Goal: Contribute content: Contribute content

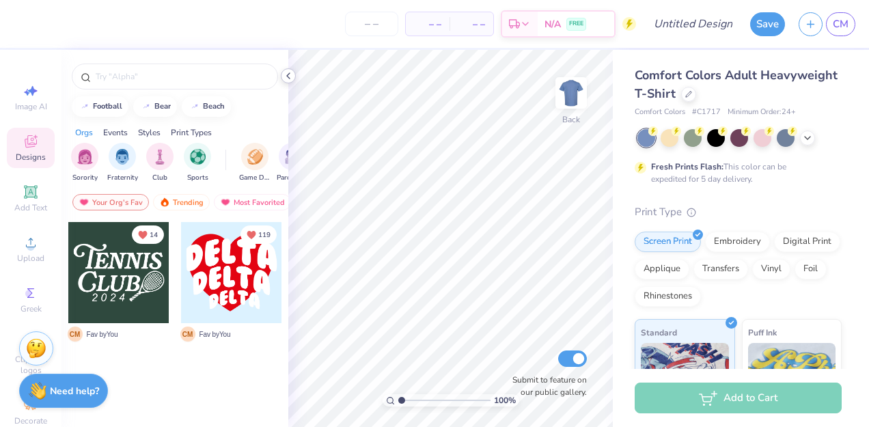
click at [289, 75] on icon at bounding box center [288, 75] width 11 height 11
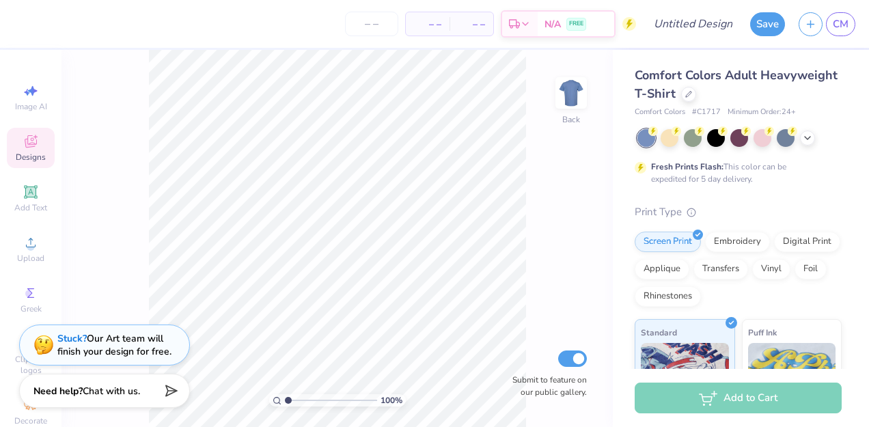
click at [22, 154] on span "Designs" at bounding box center [31, 157] width 30 height 11
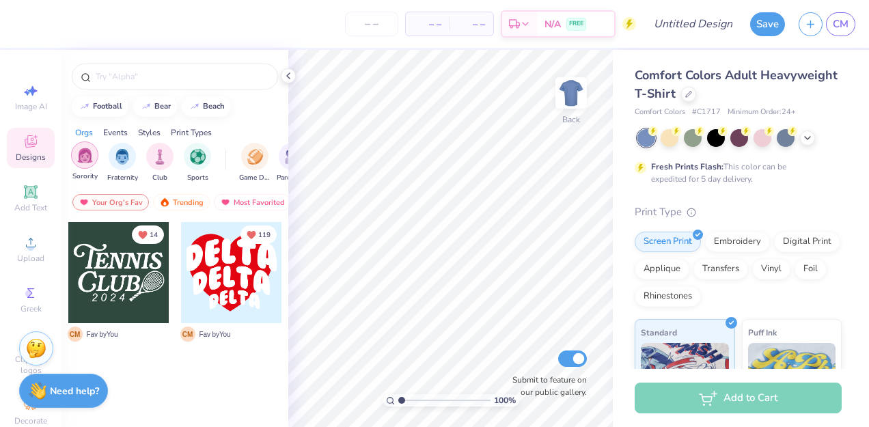
click at [81, 167] on div "filter for Sorority" at bounding box center [84, 154] width 27 height 27
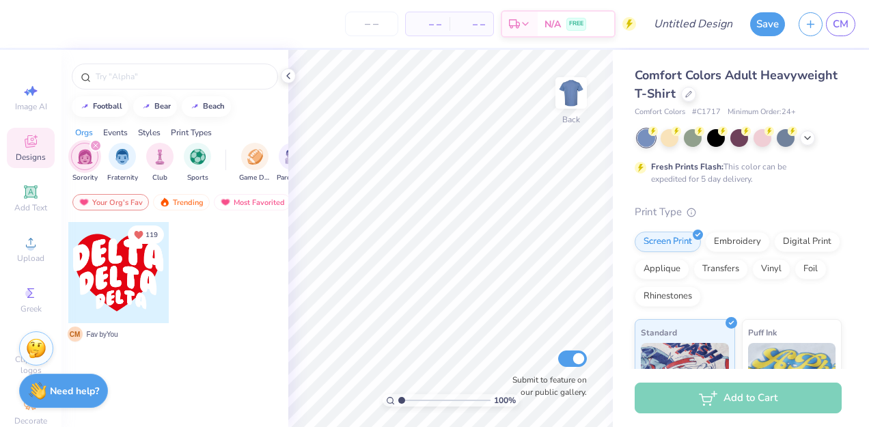
click at [111, 276] on div at bounding box center [16, 272] width 303 height 101
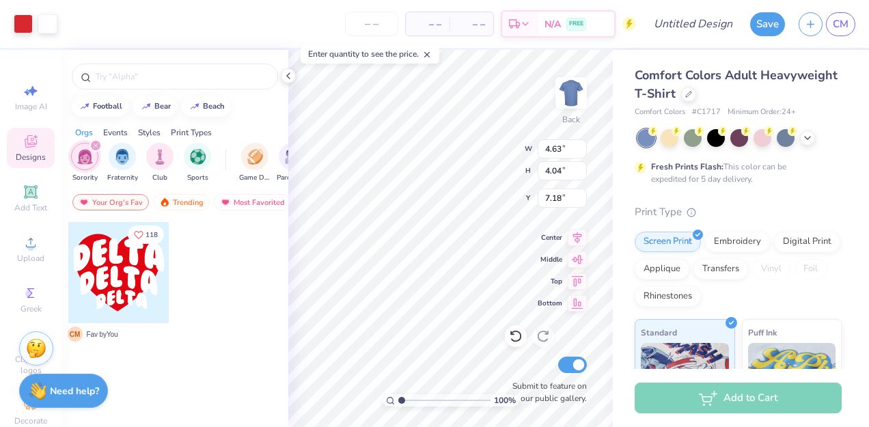
type input "4.63"
type input "4.04"
type input "3.00"
click at [575, 93] on img at bounding box center [571, 93] width 55 height 55
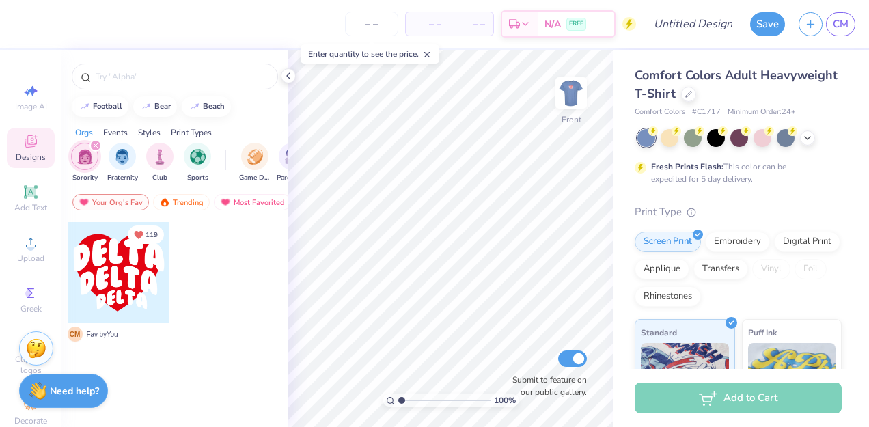
click at [575, 93] on img at bounding box center [570, 92] width 27 height 27
click at [126, 201] on div "Your Org's Fav" at bounding box center [110, 202] width 76 height 16
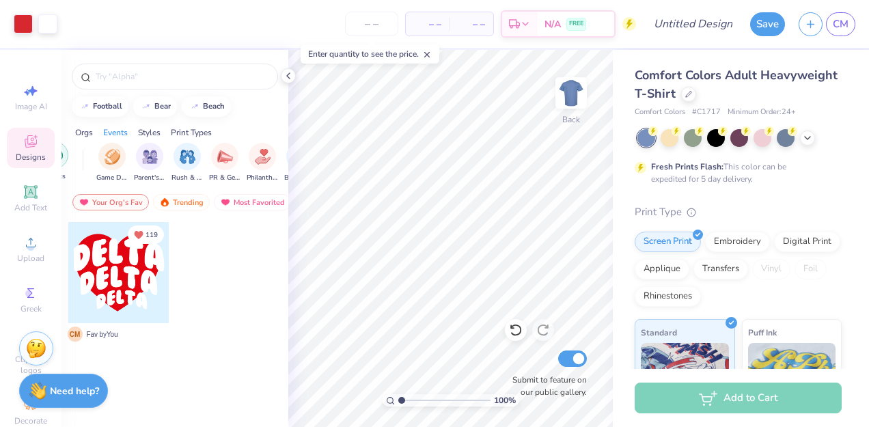
scroll to position [0, 143]
click at [182, 156] on img "filter for Rush & Bid" at bounding box center [187, 156] width 16 height 16
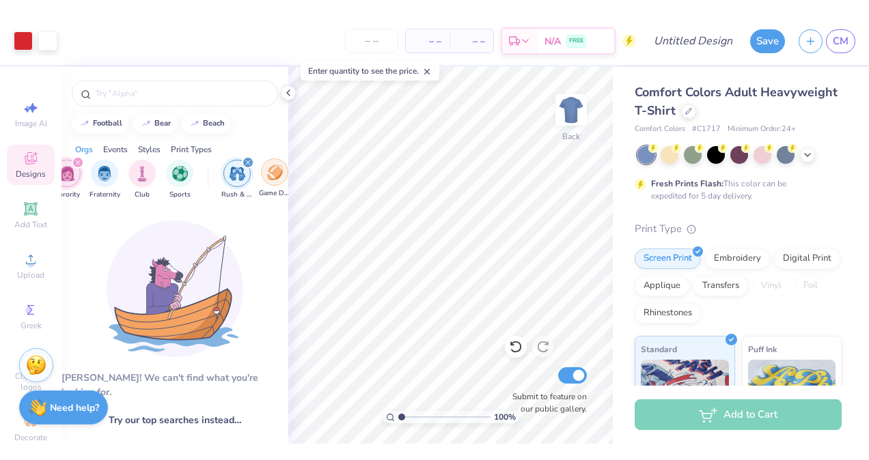
scroll to position [0, 0]
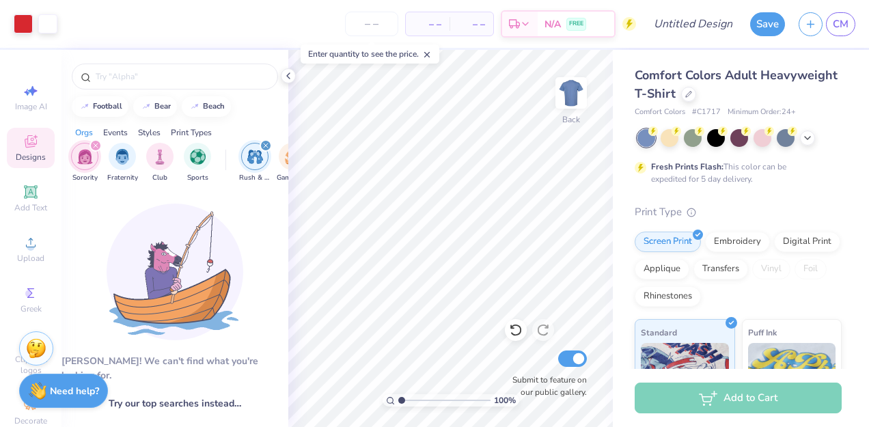
click at [95, 145] on icon "filter for Sorority" at bounding box center [96, 145] width 4 height 4
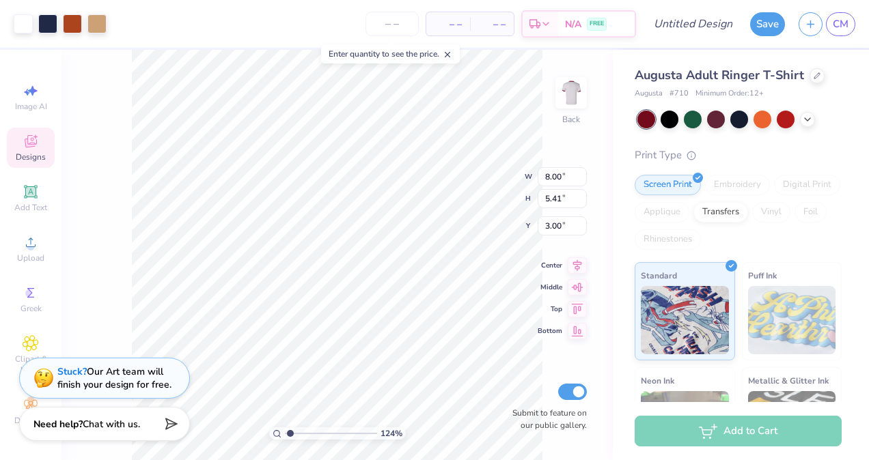
type input "1.23855353226717"
type input "1.36"
type input "6.81"
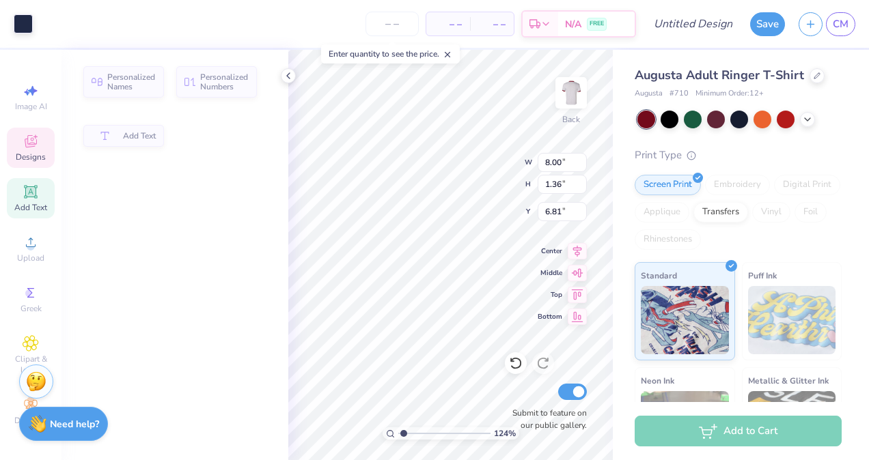
type textarea "Zeta Ta"
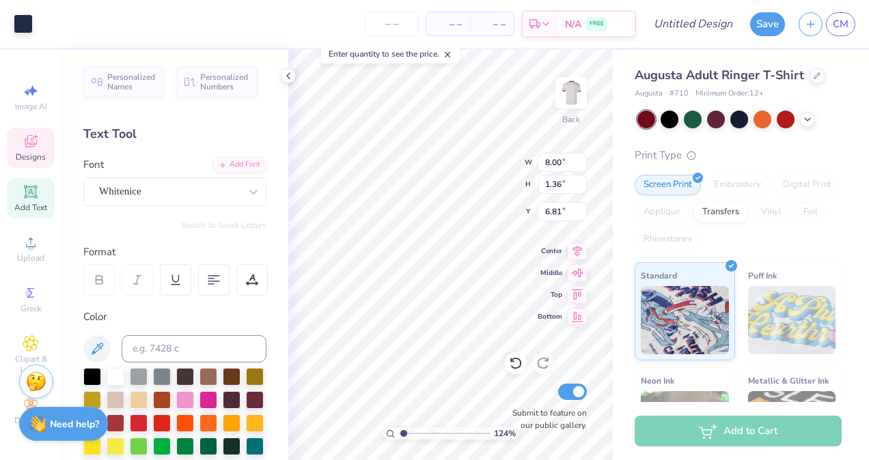
type input "1.23855353226717"
type textarea "Zeta T"
type input "1.23855353226717"
type textarea "Zeta"
type input "1.23855353226717"
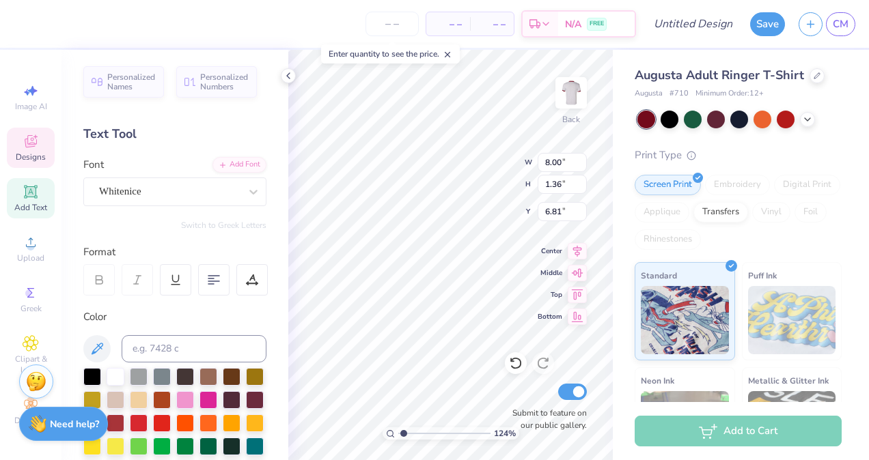
type textarea "Zeta"
type input "1.23855353226717"
type textarea "Zet"
type input "1.23855353226717"
type textarea "Ze"
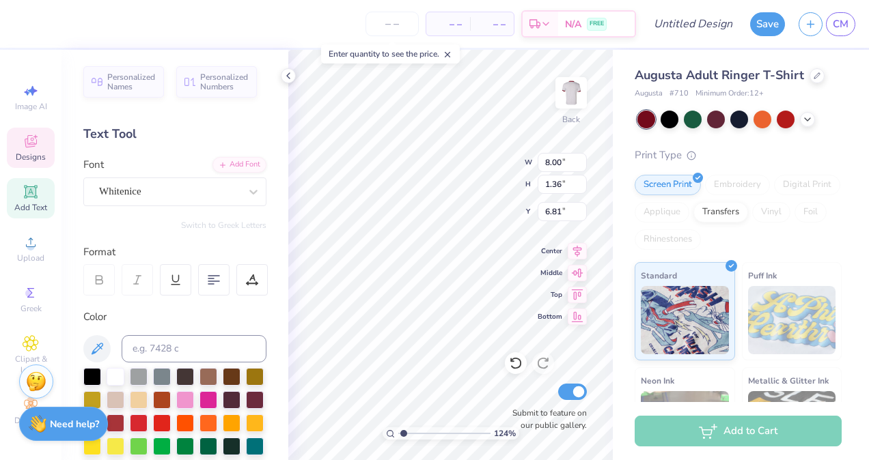
type input "1.23855353226717"
type textarea "Z"
type input "1.23855353226717"
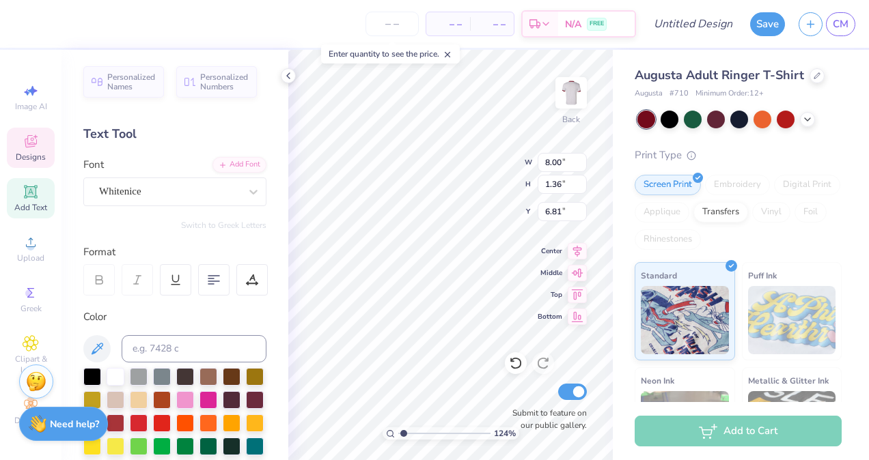
type textarea "A"
type input "1.23855353226717"
type textarea "Alp"
type input "1.23855353226717"
type textarea "Alph"
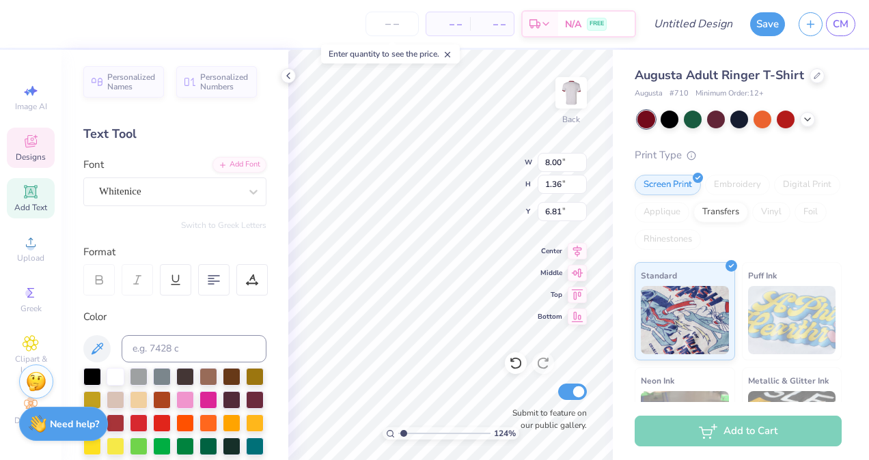
type input "1.23855353226717"
type textarea "Alpha"
type input "1.23855353226717"
type textarea "Alpha"
type input "1.23855353226717"
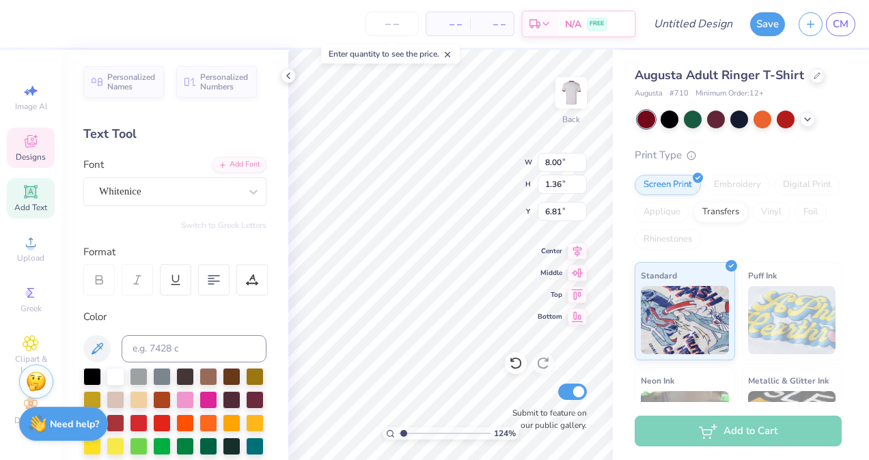
type textarea "Alpha D"
type input "1.23855353226717"
type textarea "Alpha De"
type input "1.23855353226717"
type textarea "Alpha Delt"
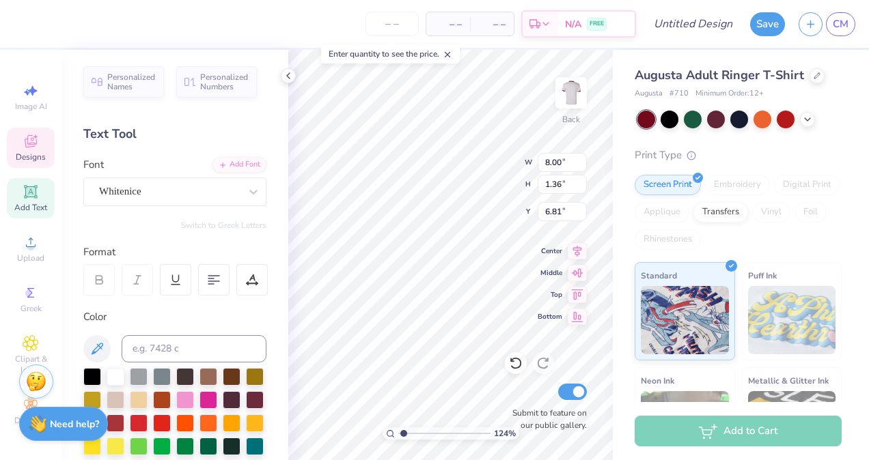
type input "1.23855353226717"
type textarea "Alpha Delta"
type input "1.23855353226717"
type textarea "Alpha Delta"
type input "1.23855353226717"
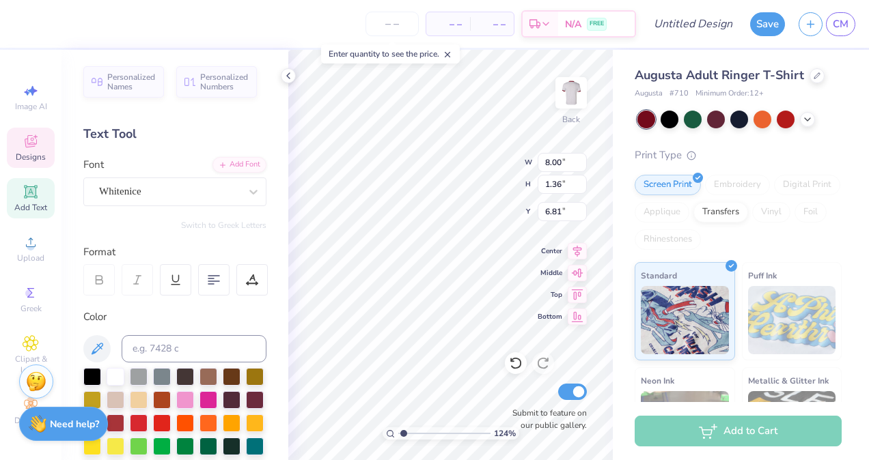
type textarea "Alpha Delta P"
type input "1.23855353226717"
type textarea "Alpha Delta Pi"
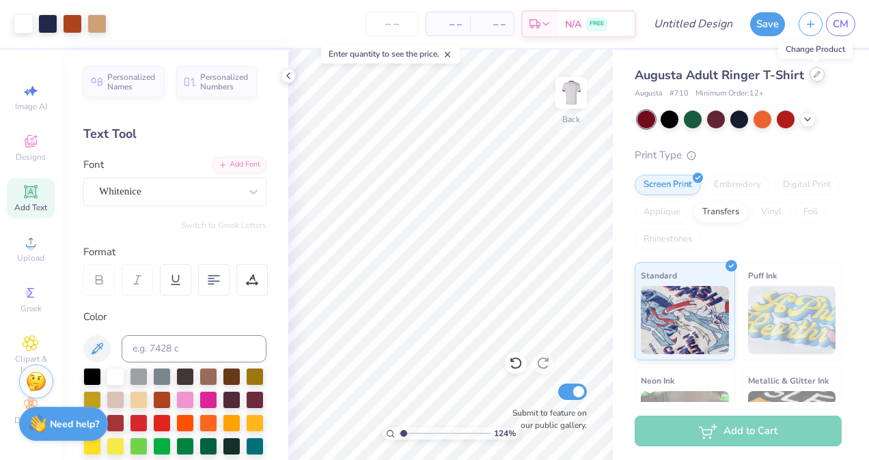
click at [818, 74] on icon at bounding box center [816, 74] width 7 height 7
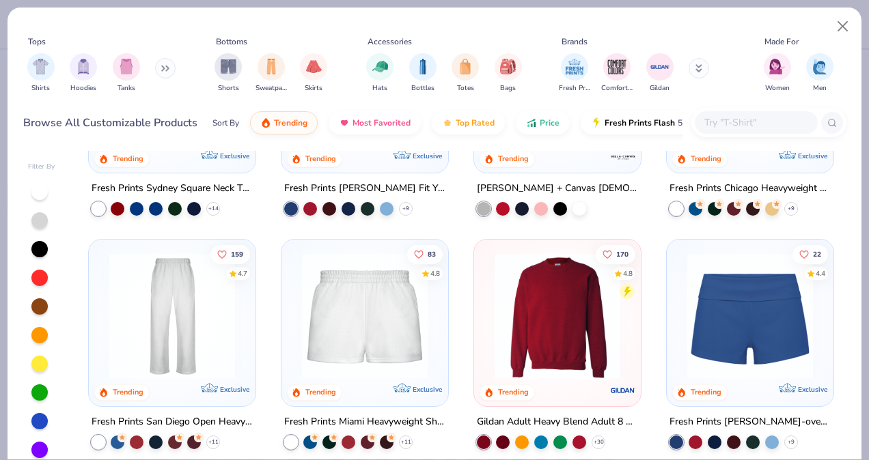
scroll to position [821, 0]
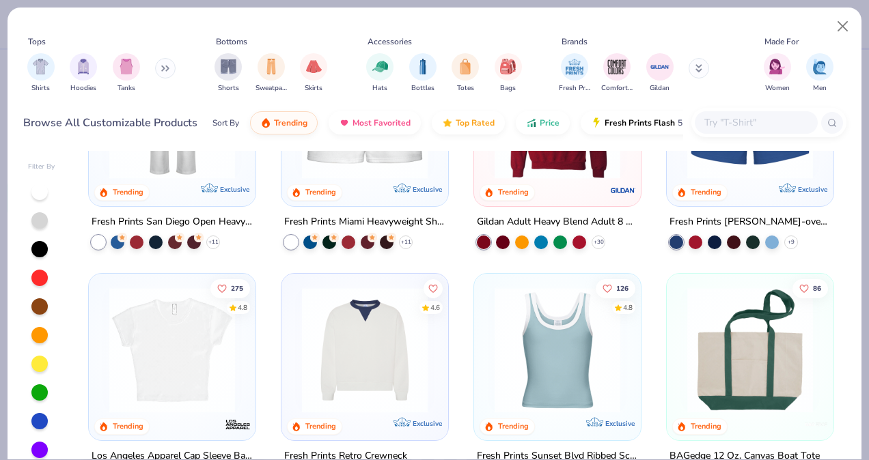
click at [558, 363] on img at bounding box center [557, 351] width 139 height 126
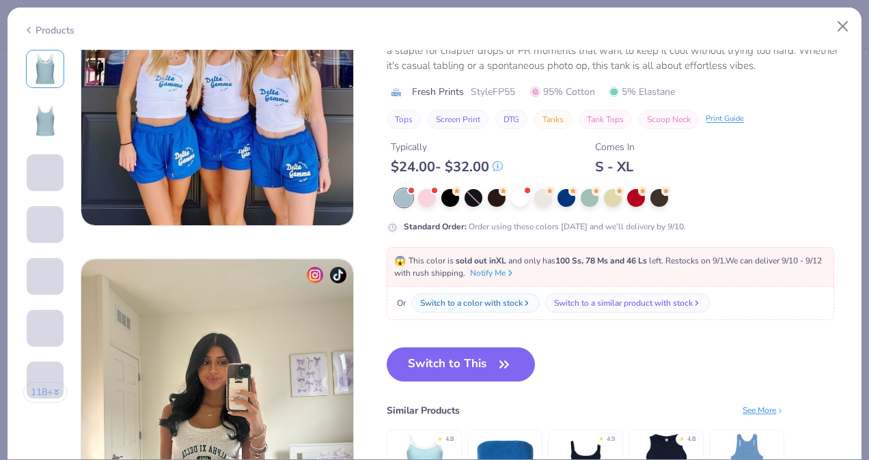
scroll to position [1770, 0]
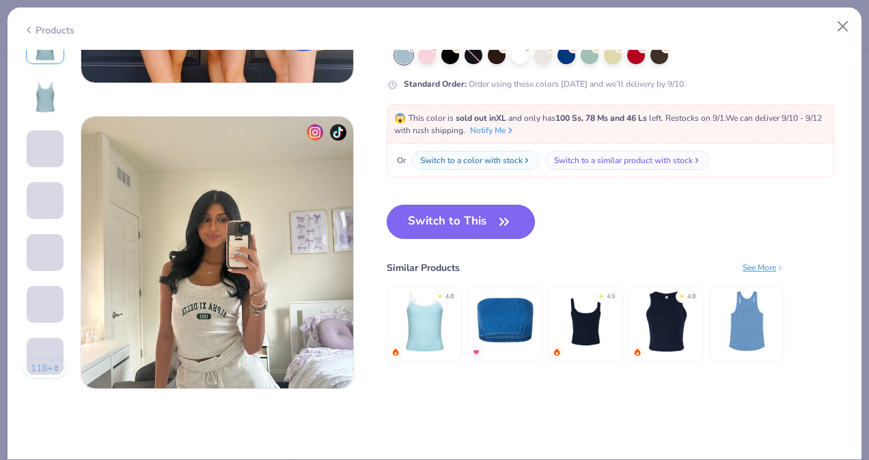
click at [492, 221] on button "Switch to This" at bounding box center [461, 222] width 148 height 34
click at [467, 219] on button "Switch to This" at bounding box center [461, 222] width 148 height 34
type input "1.23855353226717"
type textarea "x"
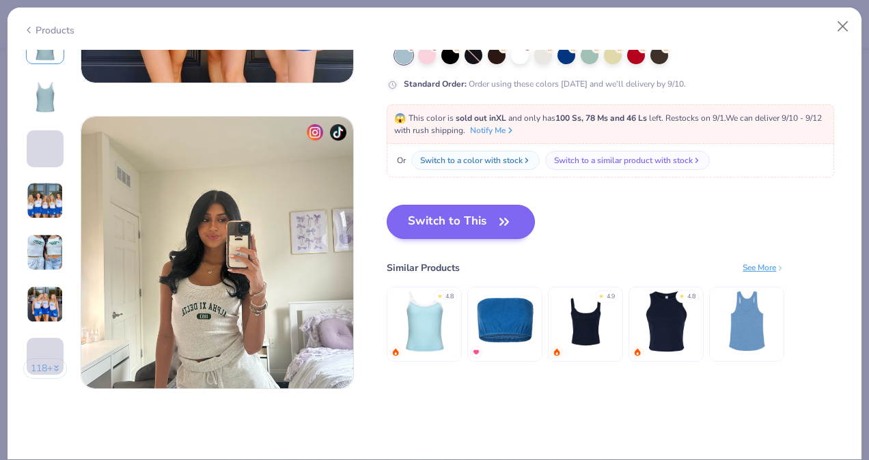
type input "1.23855353226717"
type textarea "x"
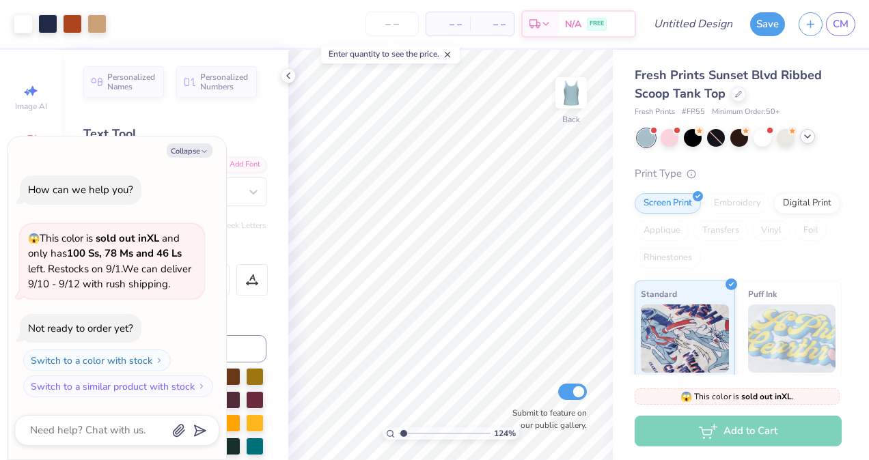
click at [813, 139] on div at bounding box center [807, 136] width 15 height 15
type input "1.23855353226717"
type textarea "x"
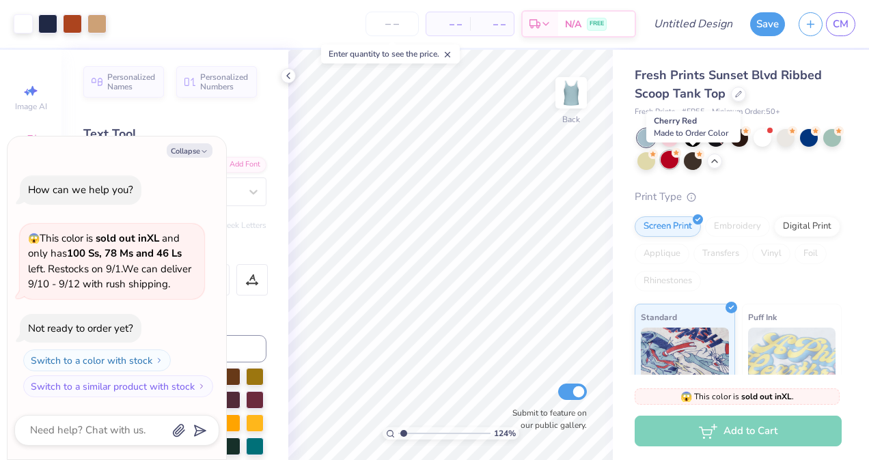
click at [678, 163] on div at bounding box center [669, 160] width 18 height 18
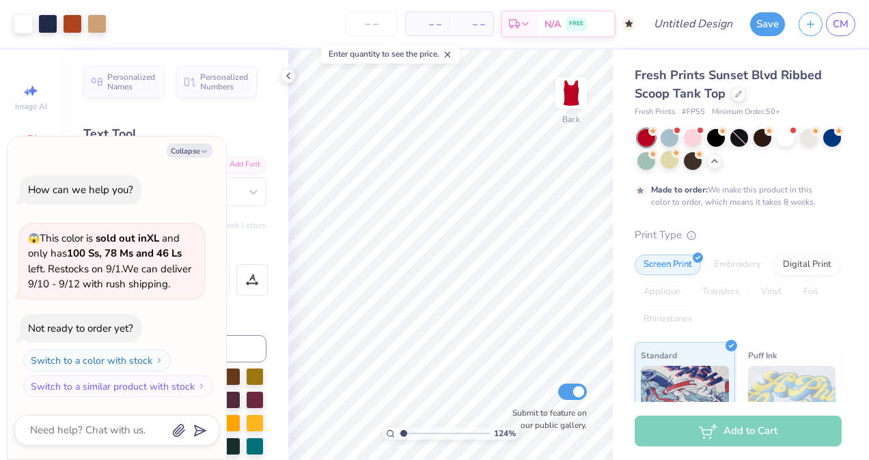
type input "1.23855353226717"
type textarea "x"
type input "1.23855353226717"
type textarea "x"
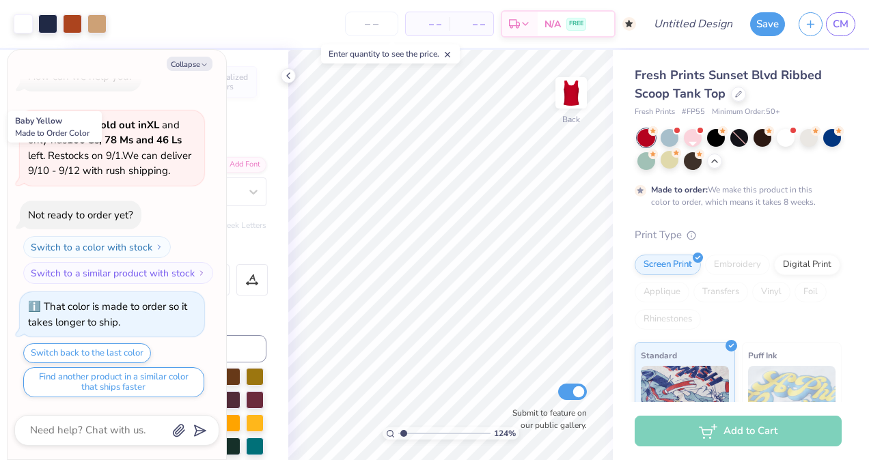
type input "1.23855353226717"
type textarea "x"
type input "1.23855353226717"
type textarea "x"
click at [823, 145] on div at bounding box center [832, 137] width 18 height 18
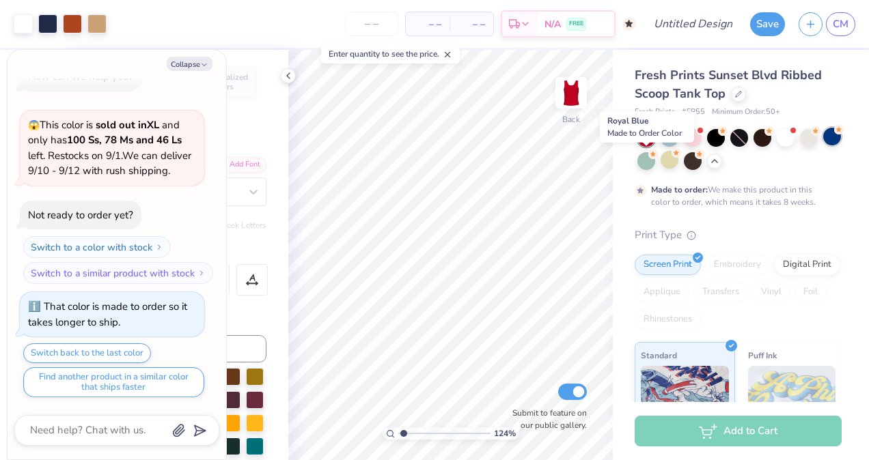
type input "1.23855353226717"
type textarea "x"
type input "1.23855353226717"
type textarea "x"
type input "1.23855353226717"
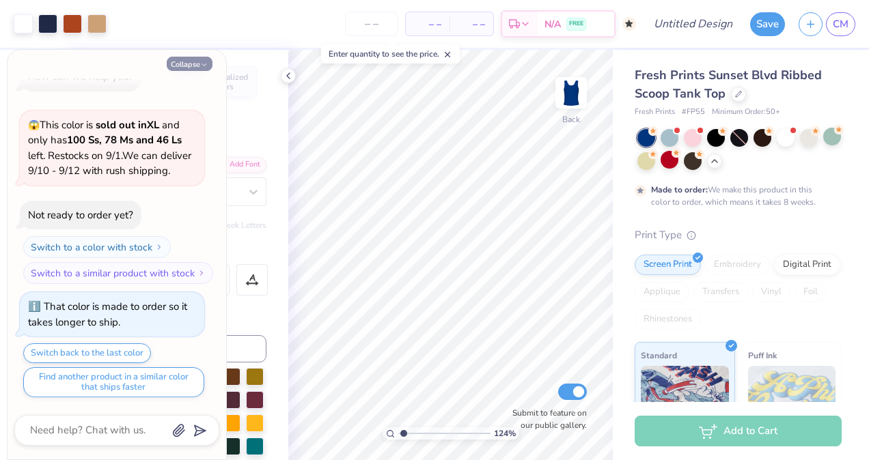
click at [191, 61] on button "Collapse" at bounding box center [190, 64] width 46 height 14
type textarea "x"
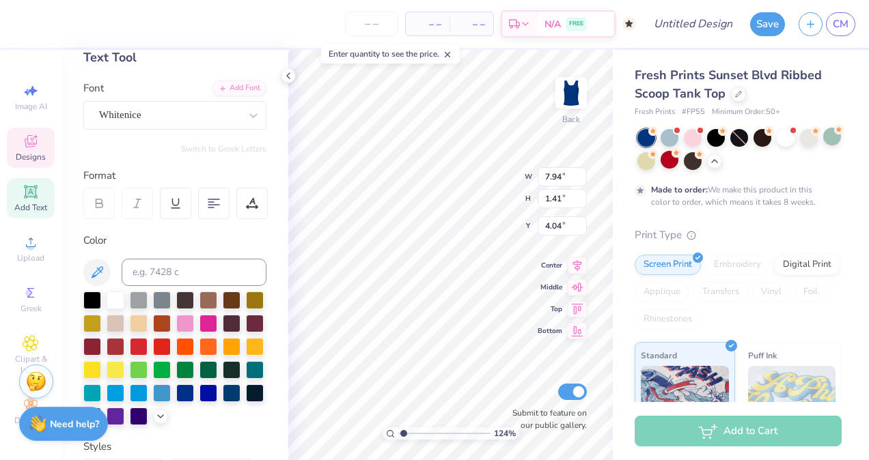
scroll to position [89, 0]
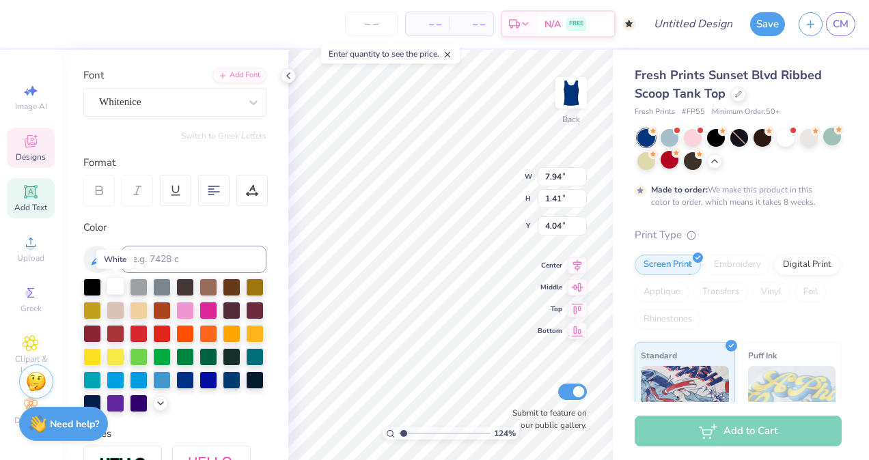
click at [113, 285] on div at bounding box center [116, 286] width 18 height 18
click at [112, 283] on div at bounding box center [116, 286] width 18 height 18
type input "1.23855353226717"
type input "4.49"
type input "0.27"
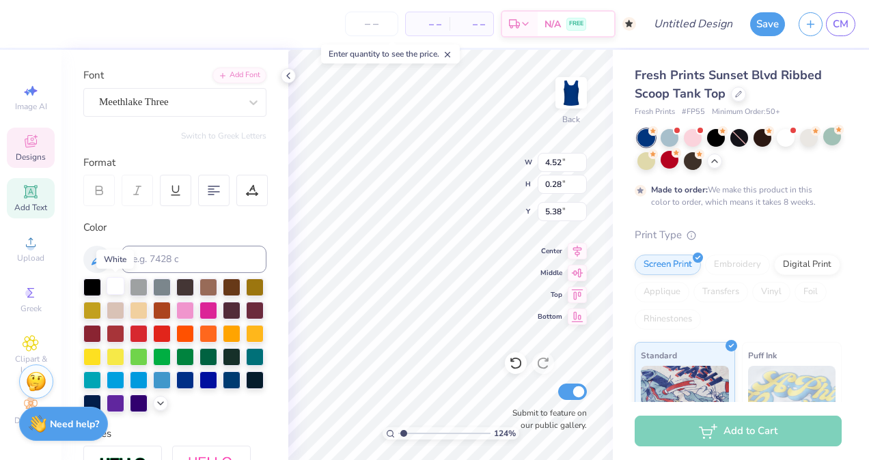
type input "5.41"
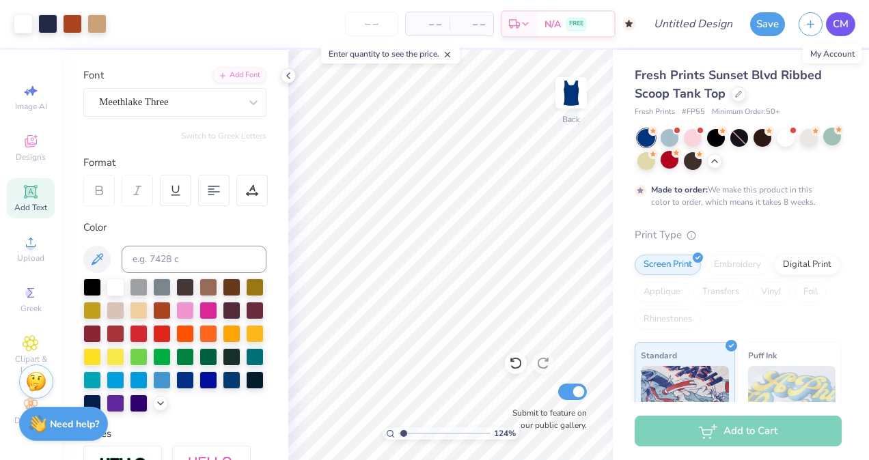
click at [840, 24] on span "CM" at bounding box center [841, 24] width 16 height 16
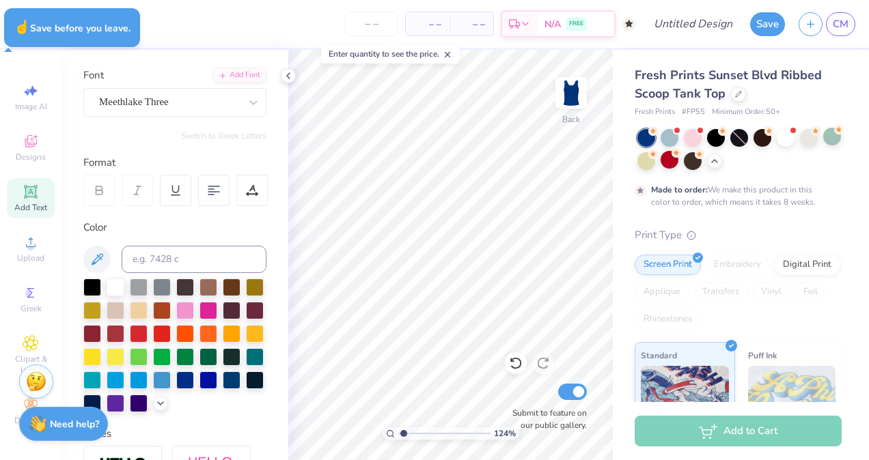
type input "1.23855353226717"
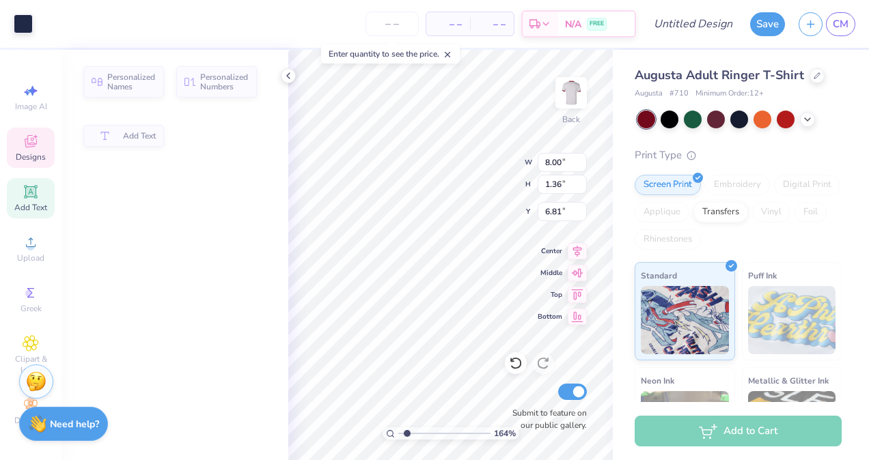
type input "1.64354491097474"
type input "1.36"
type input "6.81"
type textarea "Zeta Alpha"
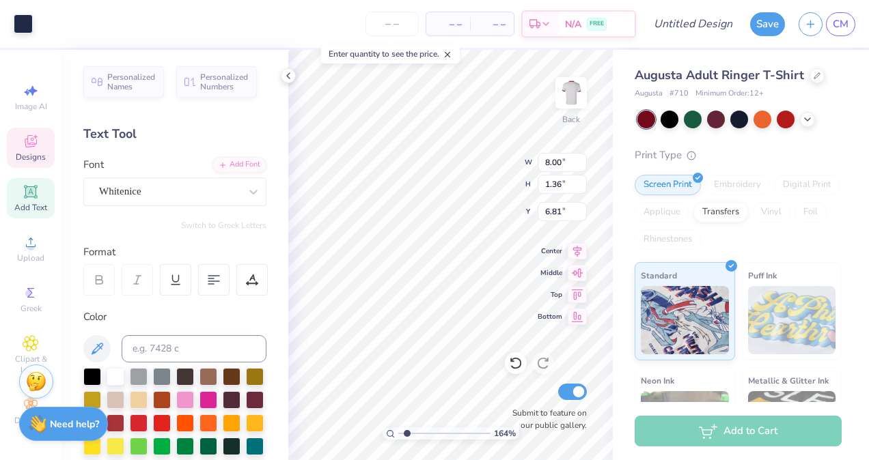
type input "1.64354491097474"
type textarea "Zeta Alpha"
type input "1.64354491097474"
type textarea "Zeta Alph"
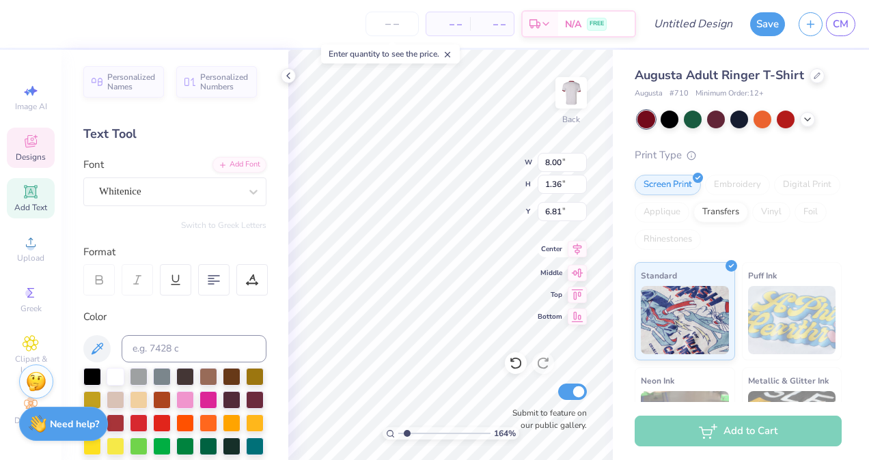
type input "1.64354491097474"
type textarea "Zeta Alp"
type input "1.64354491097474"
type textarea "Zeta Al"
type input "1.64354491097474"
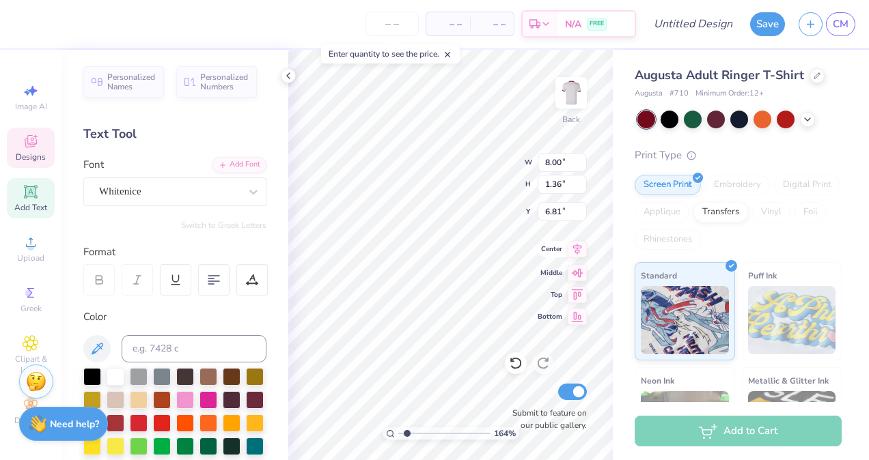
type textarea "Zeta A"
type input "1.64354491097474"
type textarea "Zeta"
type input "1.64354491097474"
type textarea "Zeta"
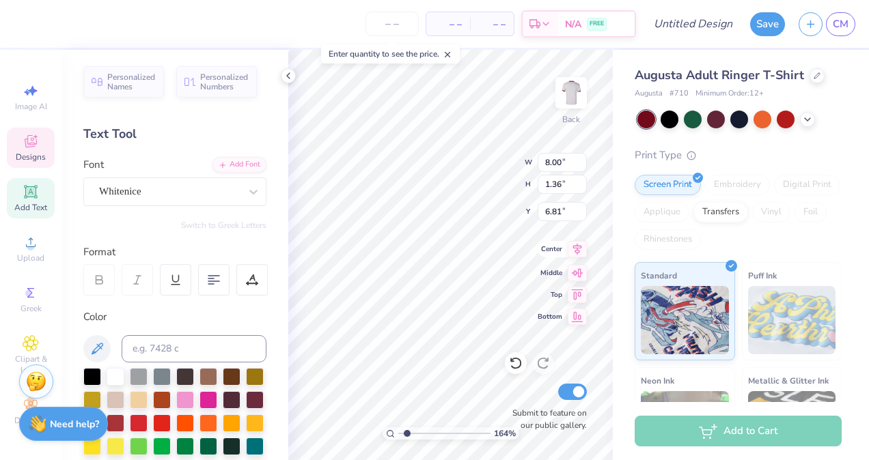
type input "1.64354491097474"
type textarea "Zeta"
type input "1.64354491097474"
type textarea "Zet"
type input "1.64354491097474"
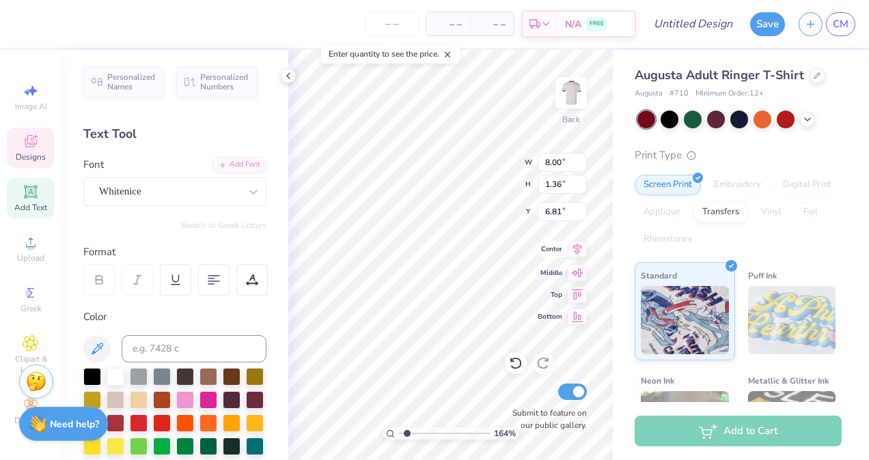
type textarea "Ze"
type input "1.64354491097474"
type textarea "Z"
type input "1.64354491097474"
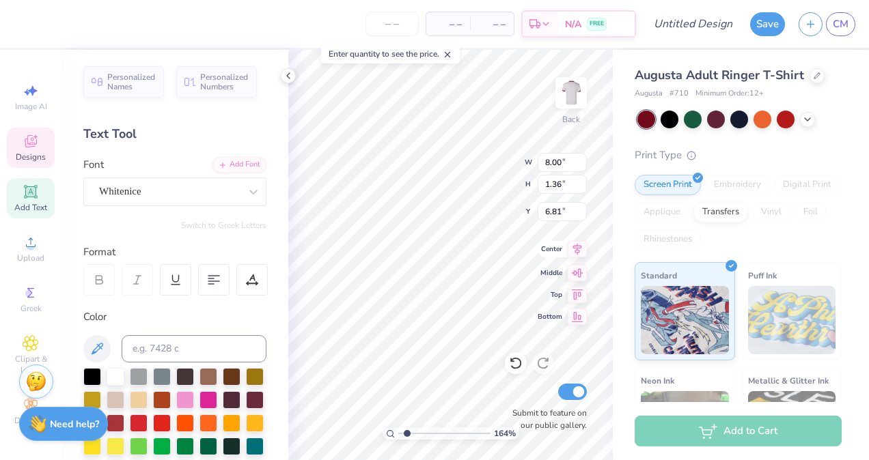
type input "1.64354491097474"
type textarea "A"
type input "1.64354491097474"
type textarea "Alp"
type input "1.64354491097474"
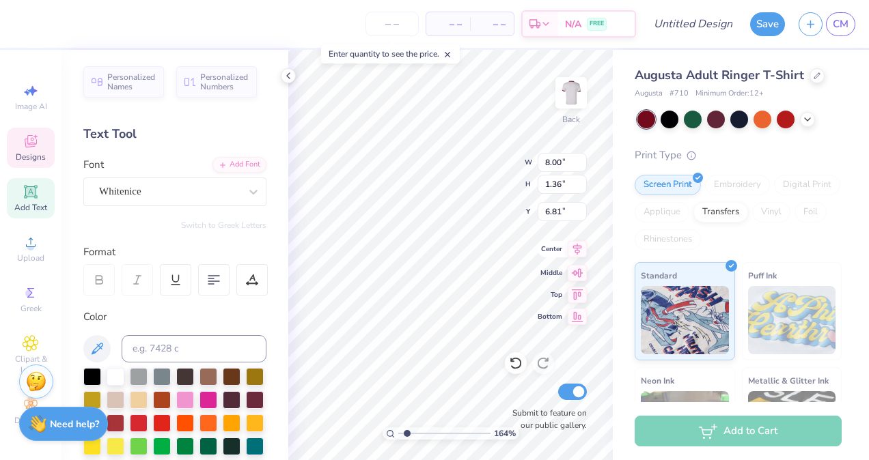
type textarea "Alph"
type input "1.64354491097474"
type textarea "Alpha"
type input "1.64354491097474"
type textarea "Alpha"
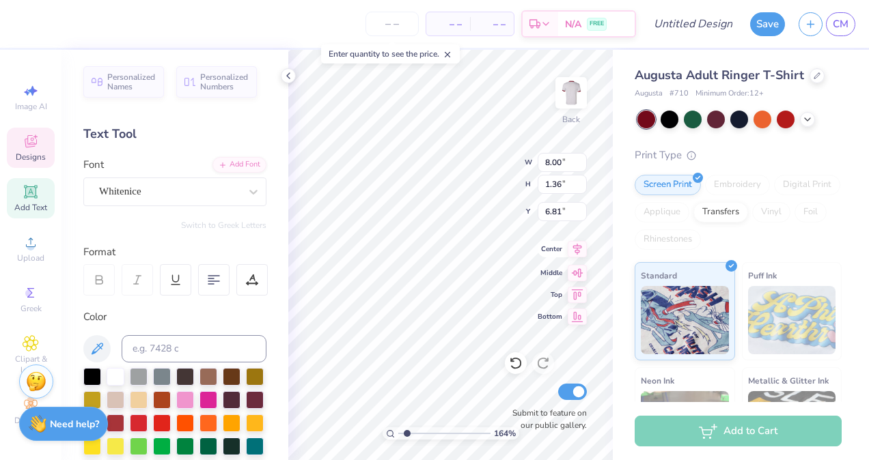
type input "1.64354491097474"
type textarea "Alpha D"
type input "1.64354491097474"
type textarea "Alpha De"
type input "1.64354491097474"
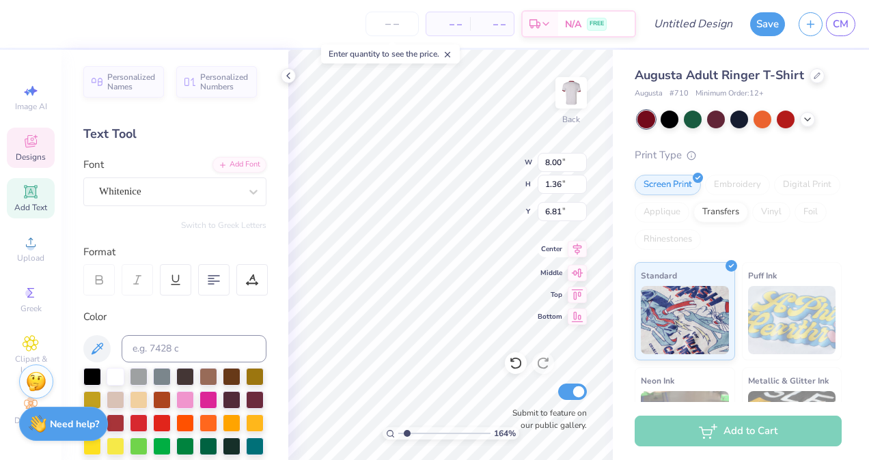
type textarea "Alpha Del"
type input "1.64354491097474"
type textarea "Alpha Delt"
type input "1.64354491097474"
type textarea "Alpha Delta"
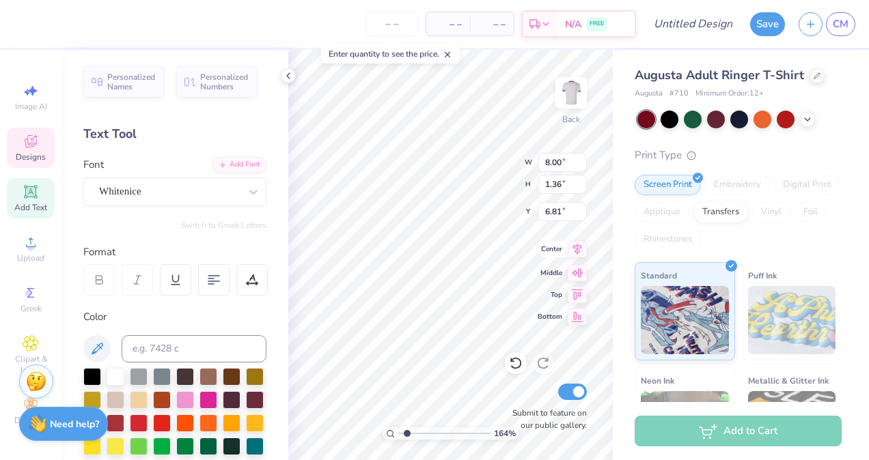
type input "1.64354491097474"
type textarea "Alpha Delta"
type input "1.64354491097474"
type textarea "Alpha Delta P"
type input "1.64354491097474"
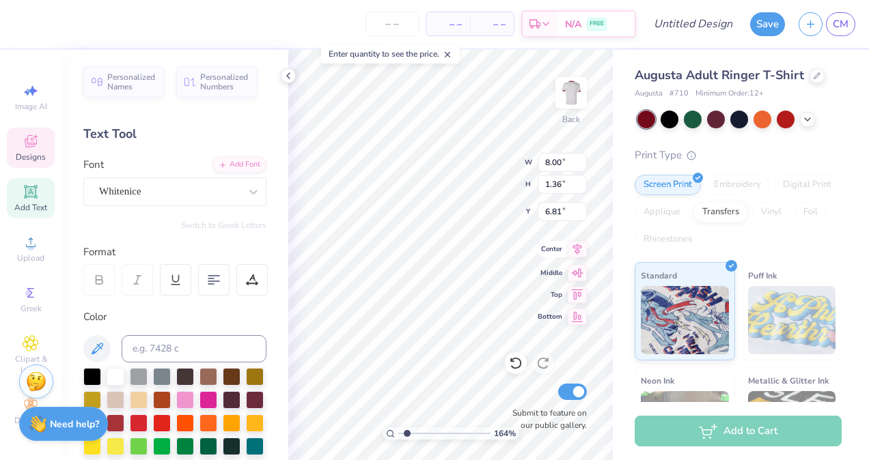
type textarea "Alpha Delta Pi"
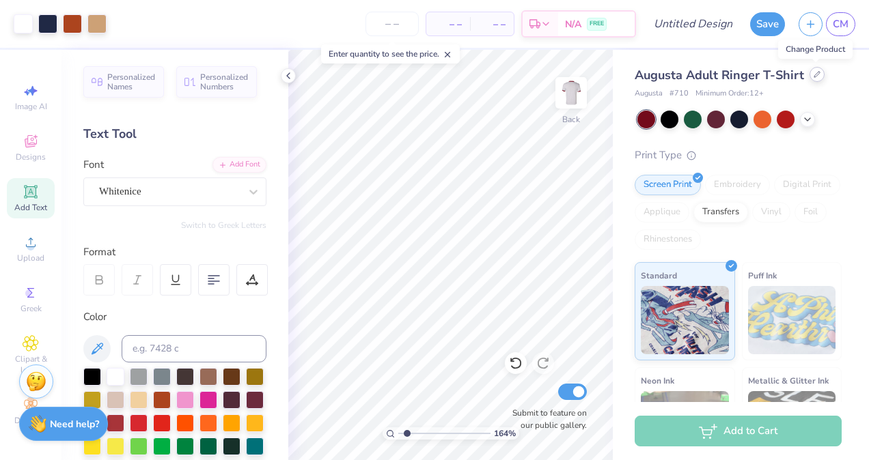
click at [818, 75] on icon at bounding box center [816, 74] width 7 height 7
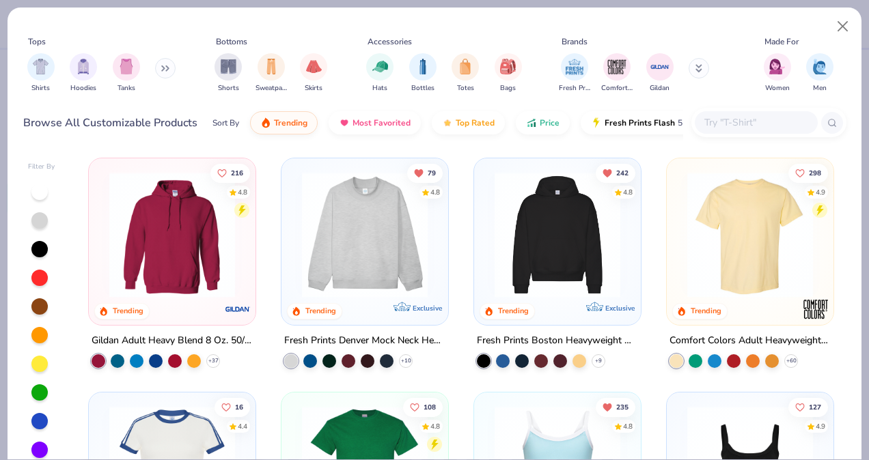
click at [159, 68] on button at bounding box center [165, 68] width 20 height 20
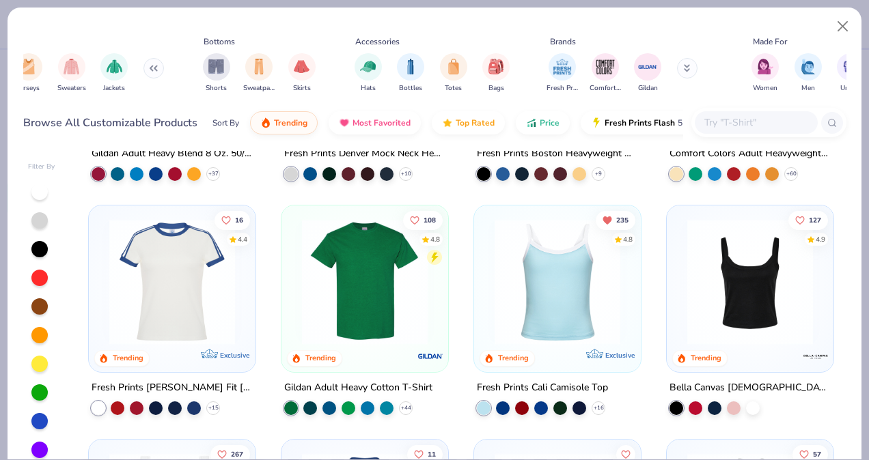
scroll to position [195, 0]
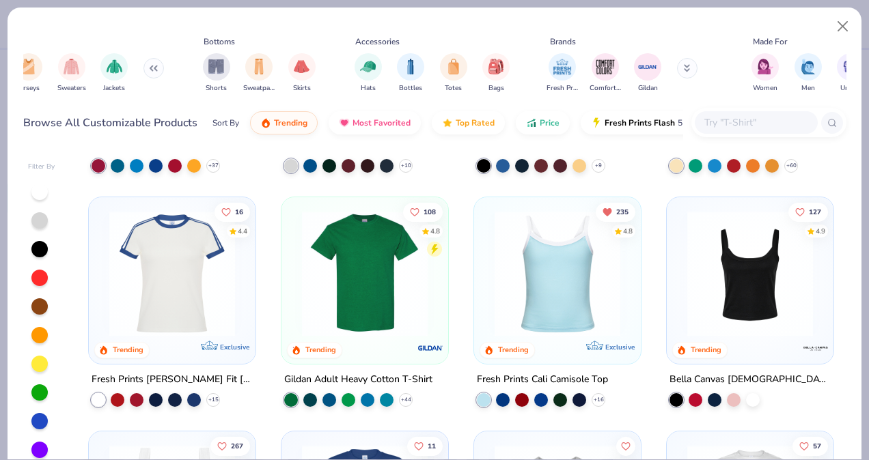
click at [540, 283] on img at bounding box center [557, 274] width 139 height 126
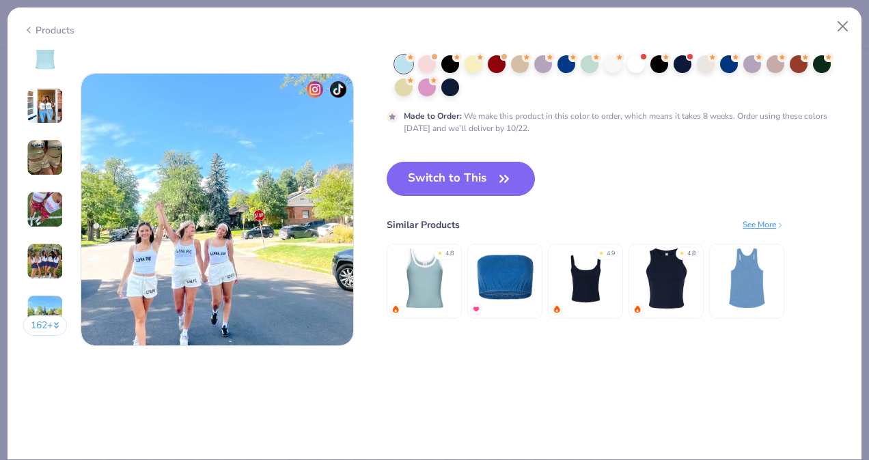
scroll to position [1800, 0]
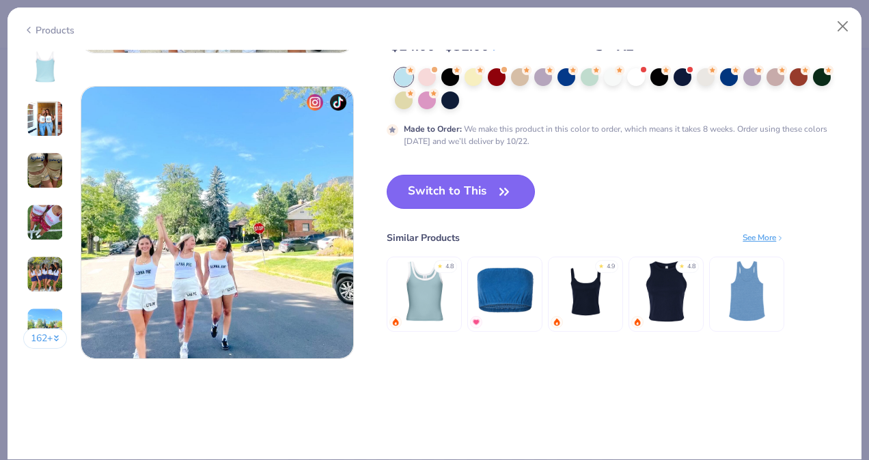
click at [472, 192] on button "Switch to This" at bounding box center [461, 192] width 148 height 34
click at [477, 185] on button "Switch to This" at bounding box center [461, 192] width 148 height 34
click at [480, 195] on button "Switch to This" at bounding box center [461, 192] width 148 height 34
type input "1.64354491097474"
type textarea "x"
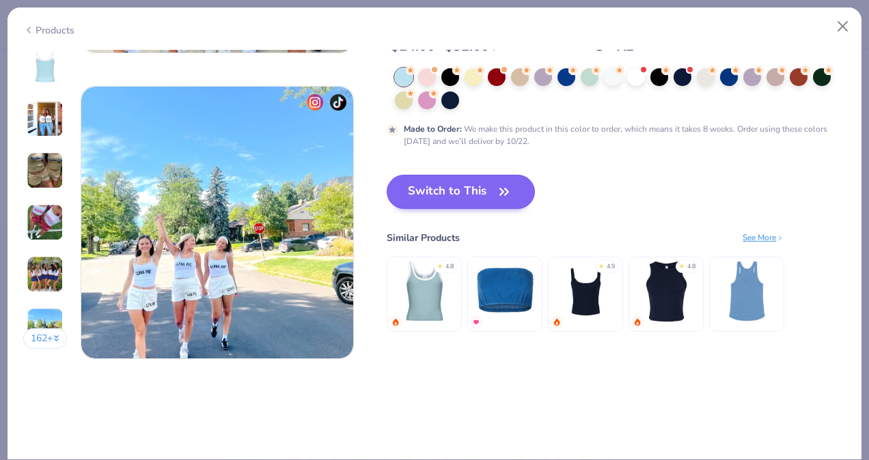
click at [464, 190] on button "Switch to This" at bounding box center [461, 192] width 148 height 34
type input "1.64354491097474"
type textarea "x"
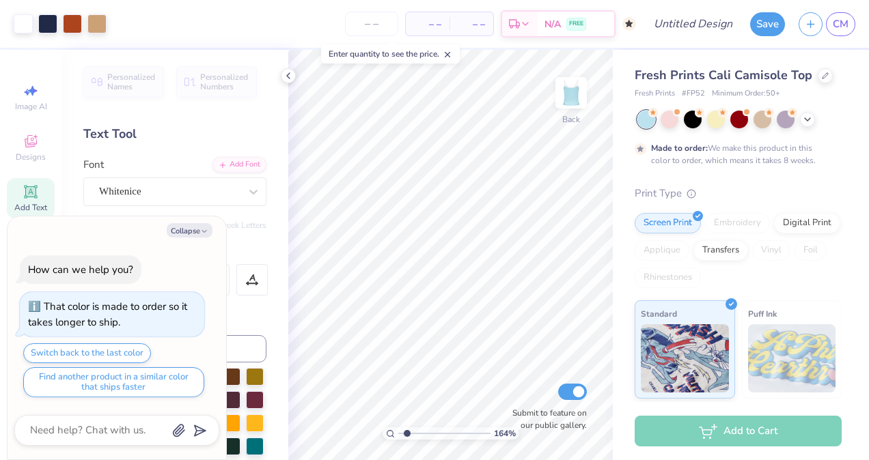
type input "1.64354491097474"
type textarea "x"
type input "1.64354491097474"
type textarea "x"
click at [285, 74] on icon at bounding box center [288, 75] width 11 height 11
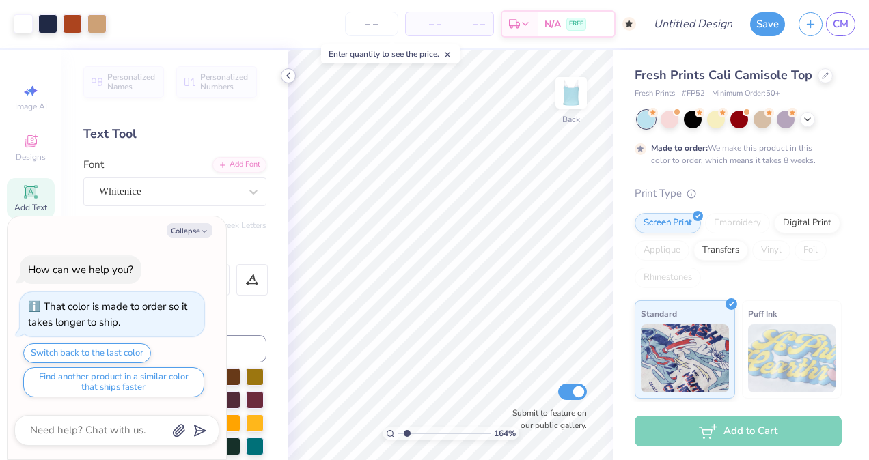
type input "1.64354491097474"
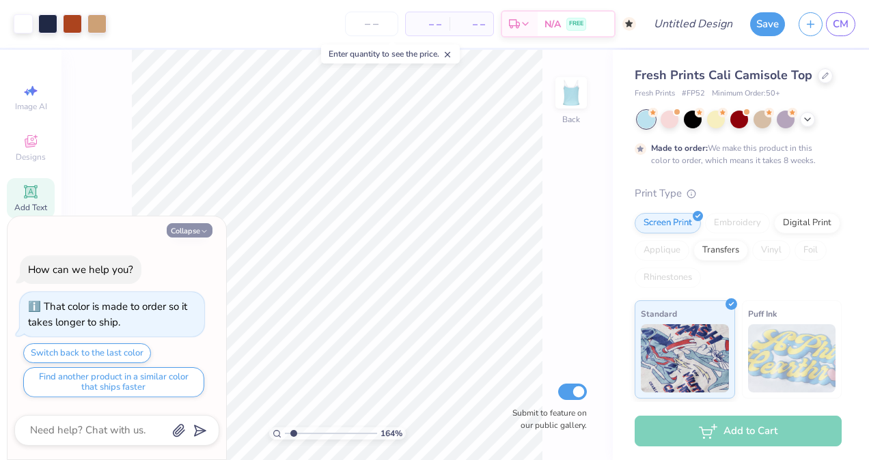
click at [197, 233] on button "Collapse" at bounding box center [190, 230] width 46 height 14
type textarea "x"
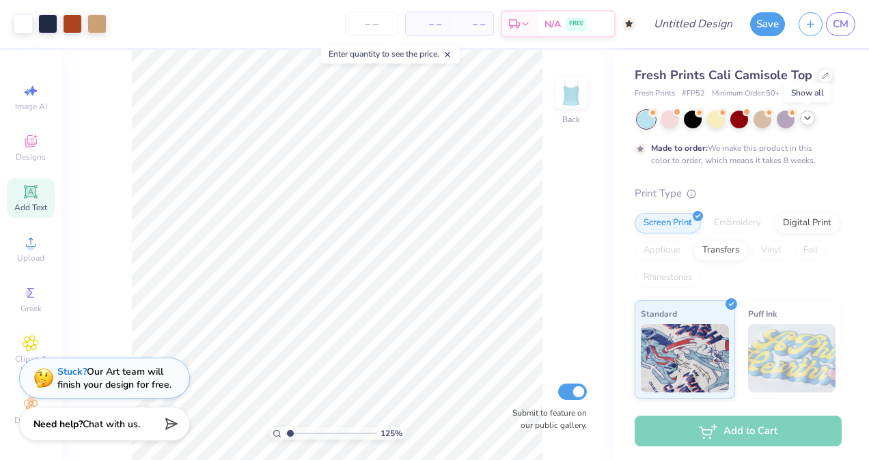
click at [806, 118] on polyline at bounding box center [807, 118] width 5 height 3
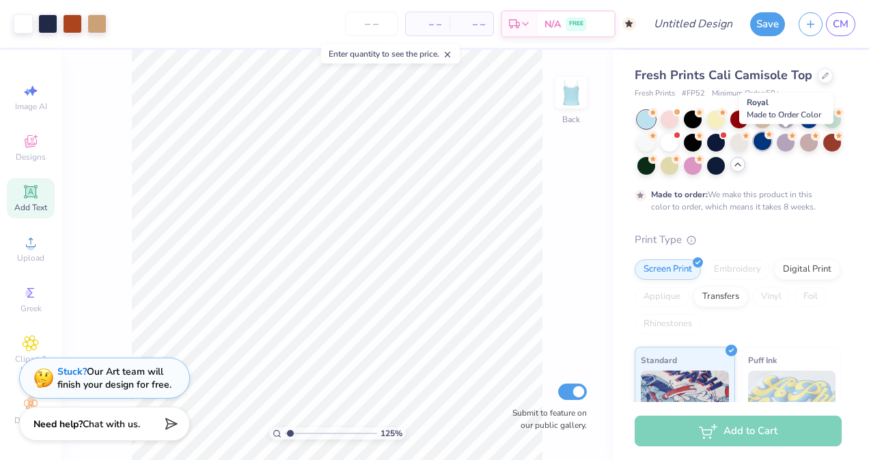
click at [771, 143] on div at bounding box center [762, 141] width 18 height 18
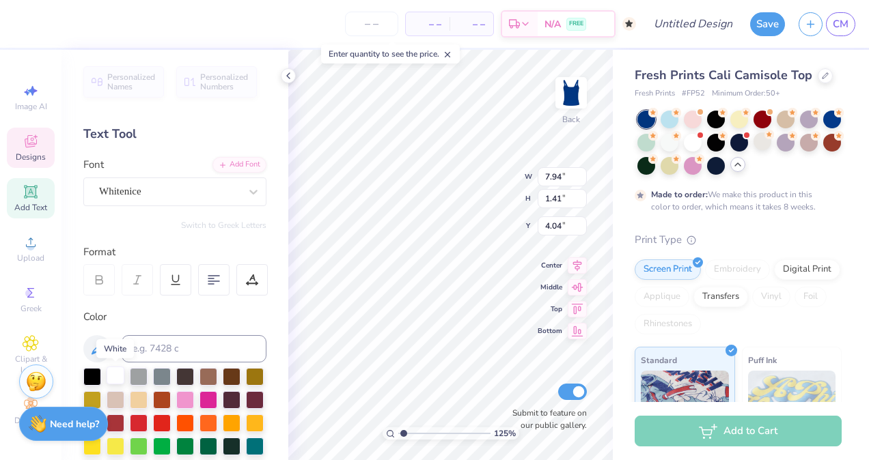
click at [117, 377] on div at bounding box center [116, 376] width 18 height 18
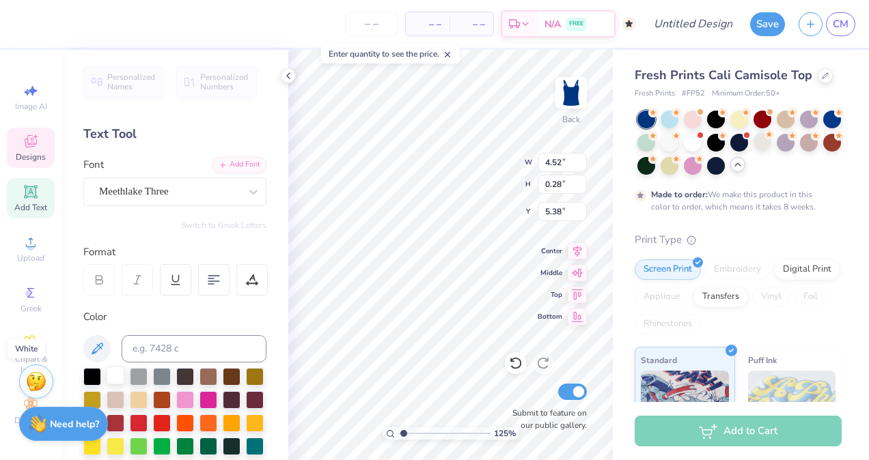
click at [113, 376] on div at bounding box center [116, 376] width 18 height 18
type input "1.24605029090188"
type input "4.49"
type input "0.27"
type input "5.41"
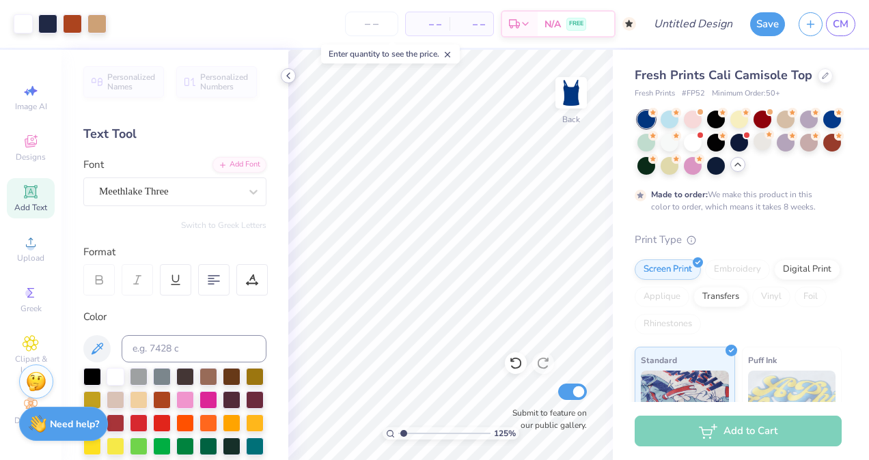
click at [288, 79] on icon at bounding box center [288, 75] width 11 height 11
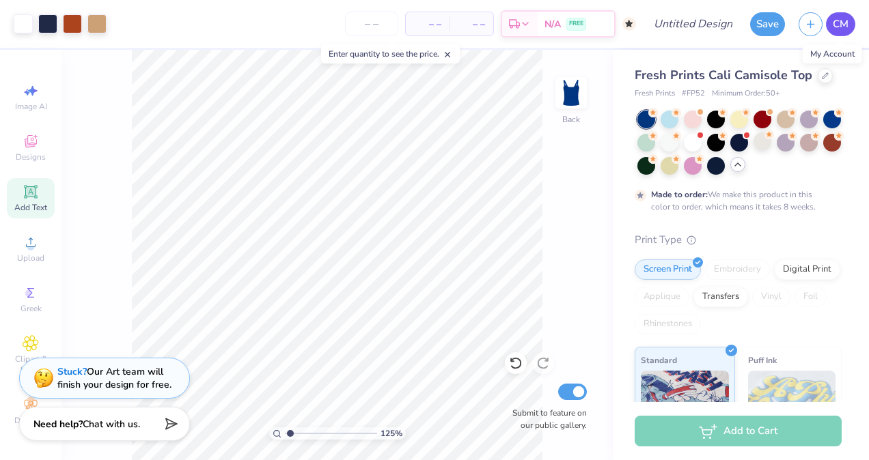
click at [843, 23] on span "CM" at bounding box center [841, 24] width 16 height 16
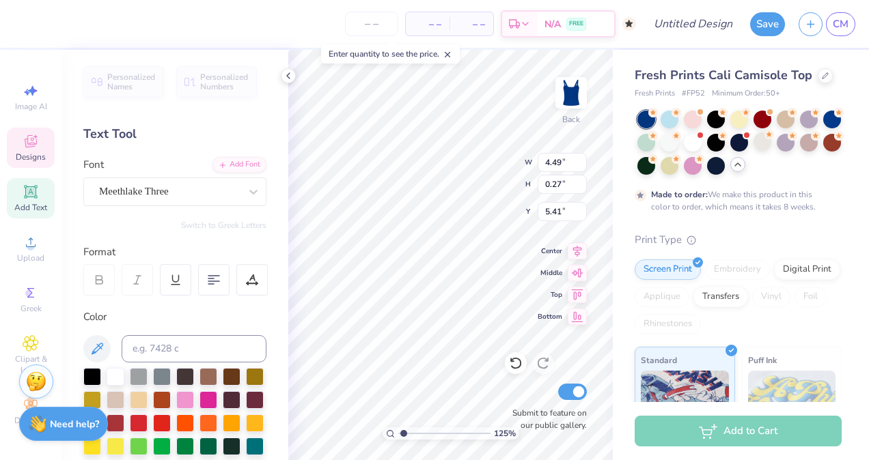
scroll to position [11, 1]
type input "1.24605029090188"
type input "7.94"
type input "1.41"
type input "4.04"
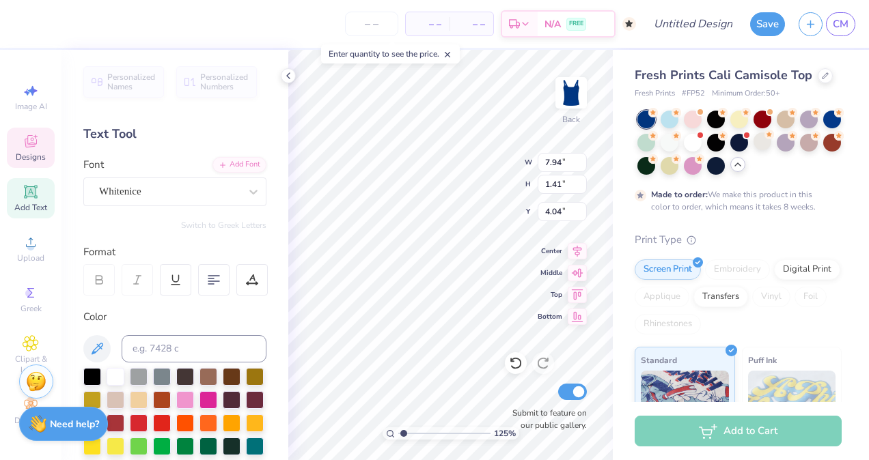
type input "1.24605029090188"
type input "4.49"
type input "0.27"
type input "5.41"
type textarea "SEMI FORMAL"
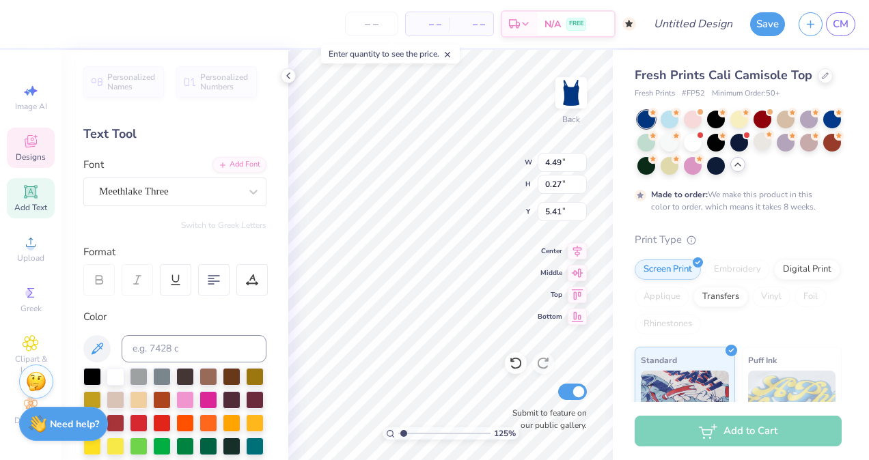
type input "1.24605029090188"
type textarea "SEMI FORMAL"
type input "1.24605029090188"
type textarea "SEMI FORMA"
type input "1.24605029090188"
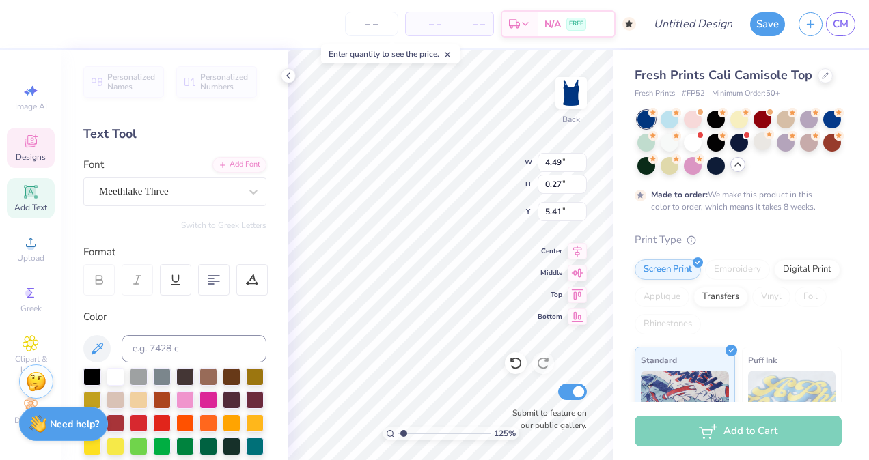
type textarea "SEMI FORM"
type input "1.24605029090188"
type textarea "SEMI FOR"
type input "1.24605029090188"
type textarea "SEMI FO"
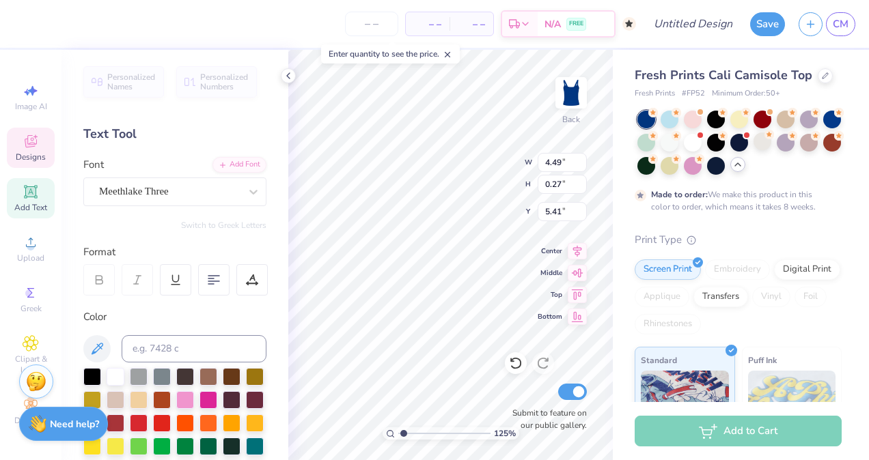
type input "1.24605029090188"
type textarea "SEMI F"
type input "1.24605029090188"
type textarea "SEMI"
type input "1.24605029090188"
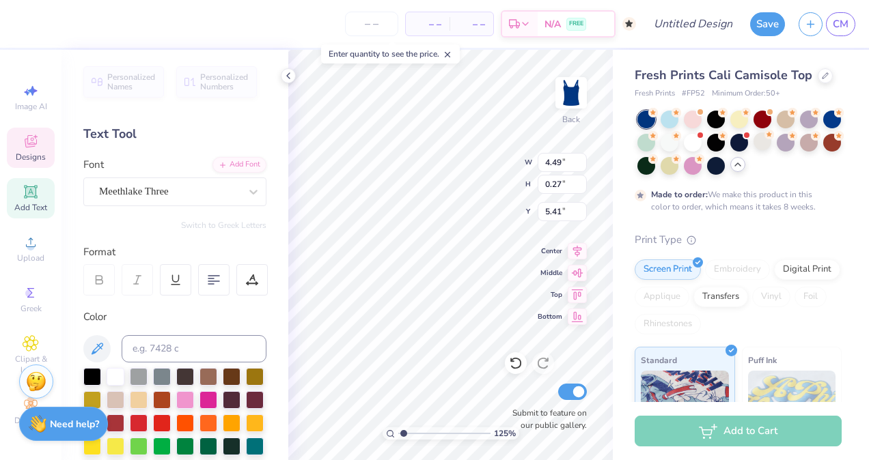
type textarea "SEM"
type input "1.24605029090188"
type textarea "SE"
type input "1.24605029090188"
type textarea "S"
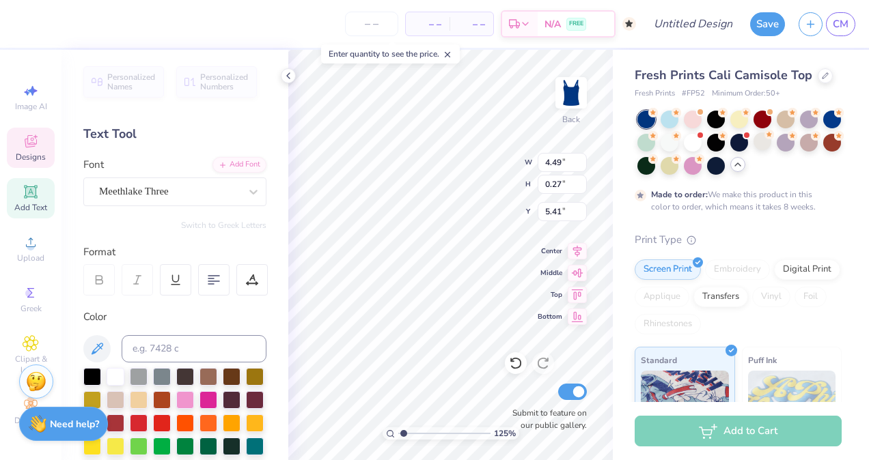
type input "1.24605029090188"
type textarea "f"
type input "1.24605029090188"
type textarea "fal"
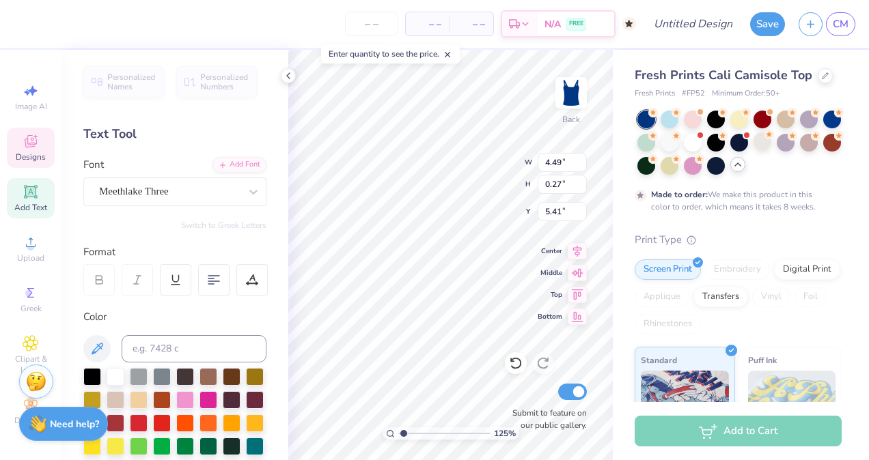
type input "1.24605029090188"
type textarea "fall"
type input "1.24605029090188"
type textarea "fall f"
type input "1.24605029090188"
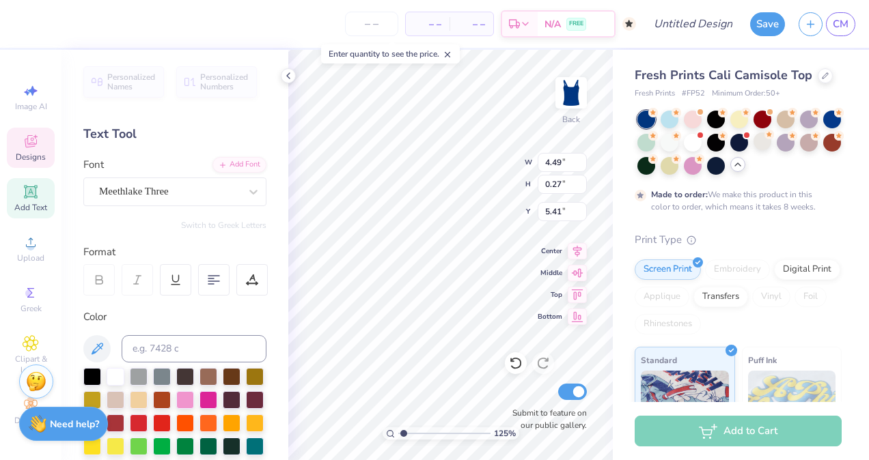
type textarea "fall fe"
type input "1.24605029090188"
type textarea "fall fest"
type input "1.24605029090188"
type textarea "fall fest 20"
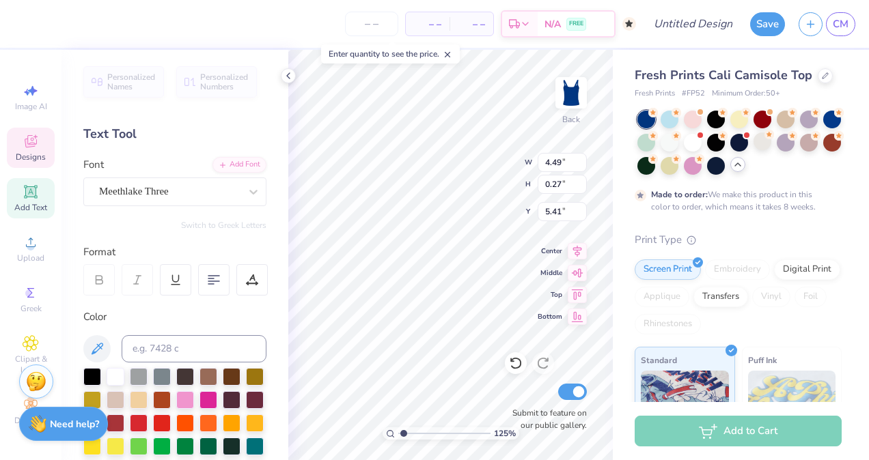
type input "1.24605029090188"
type textarea "fall fest 2025"
click at [693, 26] on input "Design Title" at bounding box center [709, 23] width 67 height 27
type input "1.24605029090188"
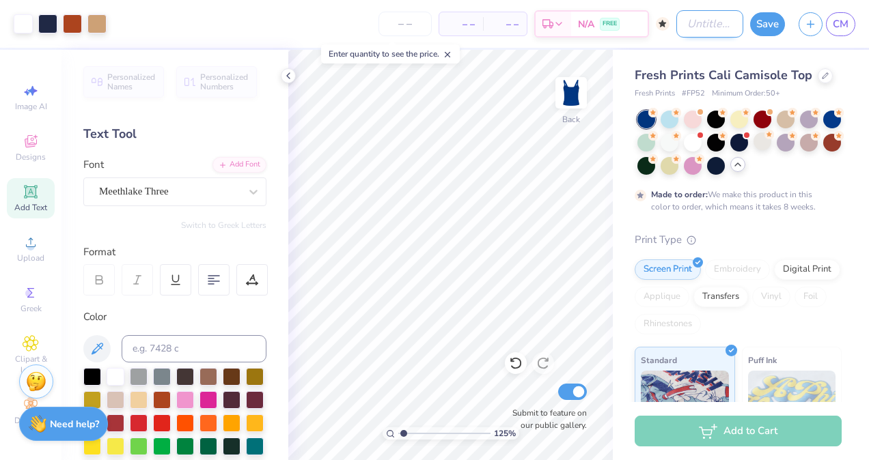
click at [699, 22] on input "Design Title" at bounding box center [709, 23] width 67 height 27
type input "A"
type input "1.24605029090188"
type input "AD"
type input "1.24605029090188"
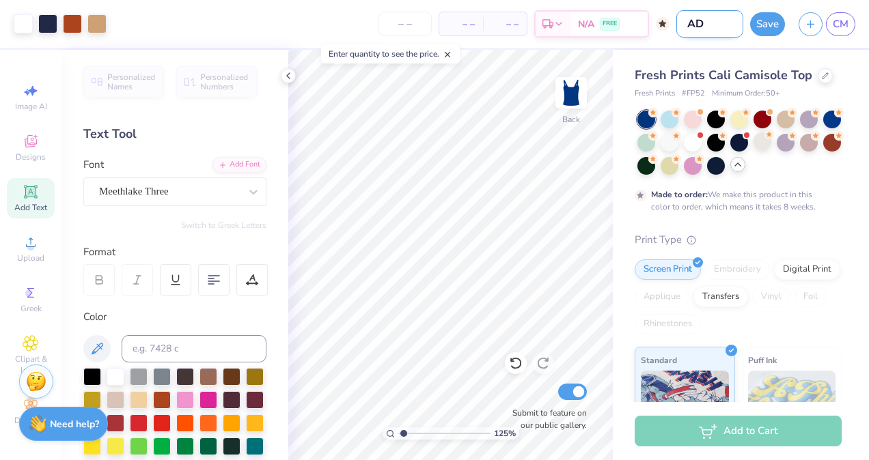
type input "ADP"
type input "1.24605029090188"
type input "ADPi"
type input "1.24605029090188"
type input "ADPi"
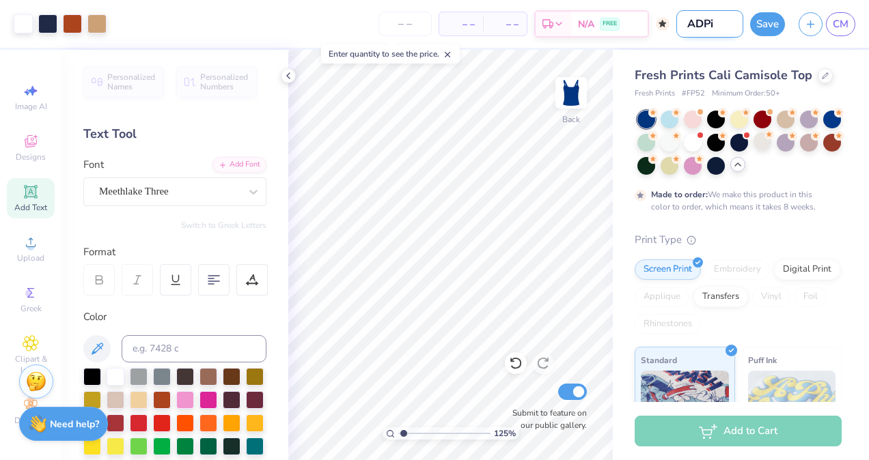
type input "1.24605029090188"
type input "ADPi F"
type input "1.24605029090188"
type input "ADPi Fa"
type input "1.24605029090188"
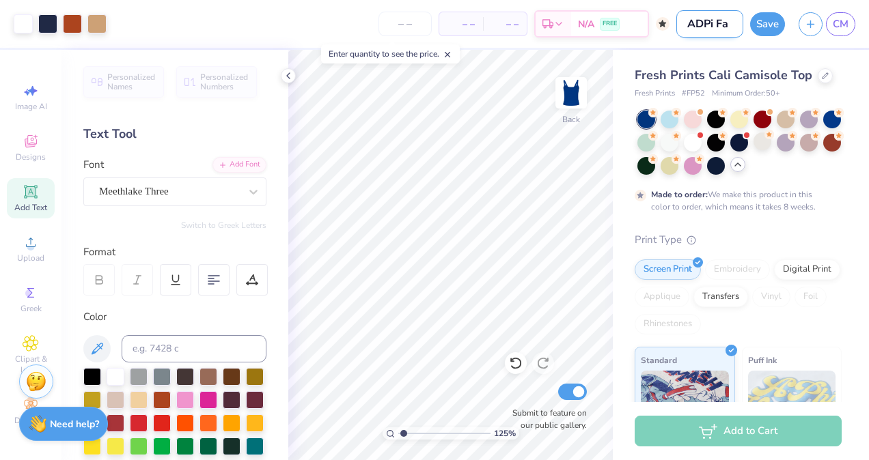
type input "ADPi Fal"
type input "1.24605029090188"
type input "ADPi Fall"
type input "1.24605029090188"
type input "ADPi Fall"
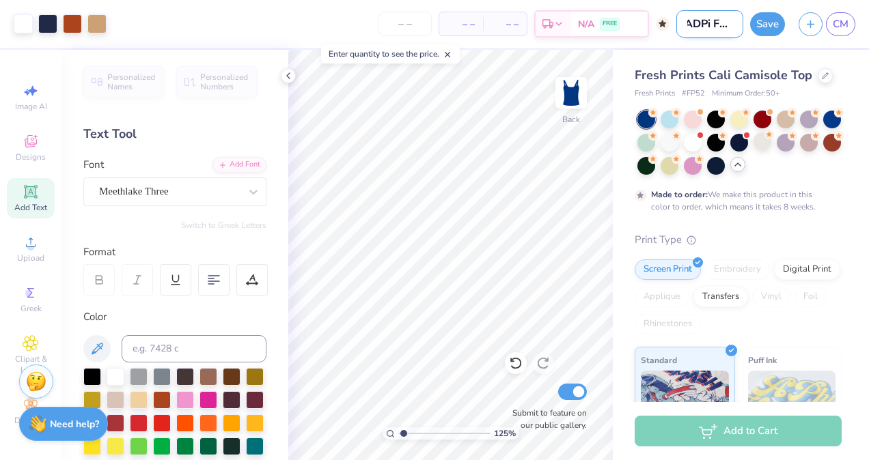
type input "1.24605029090188"
type input "ADPi Fall F"
type input "1.24605029090188"
type input "ADPi Fall Fe"
type input "1.24605029090188"
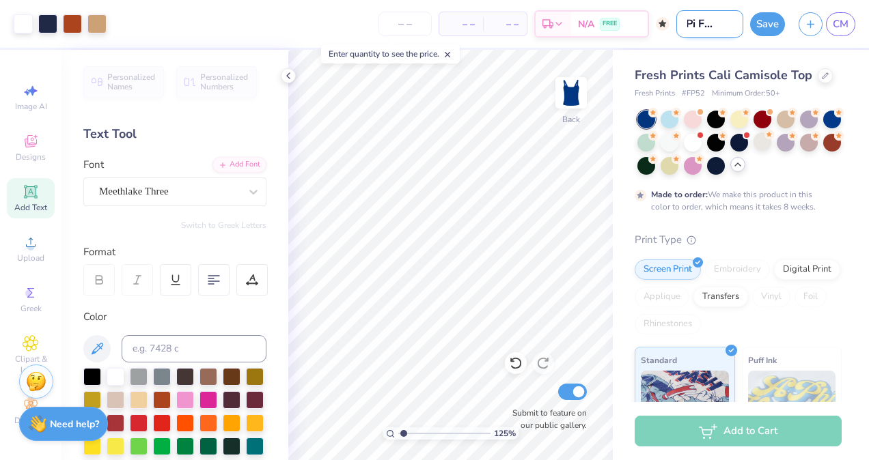
type input "ADPi Fall Fes"
type input "1.24605029090188"
type input "ADPi Fall Fest"
type input "1.24605029090188"
type input "ADPi Fall Fest"
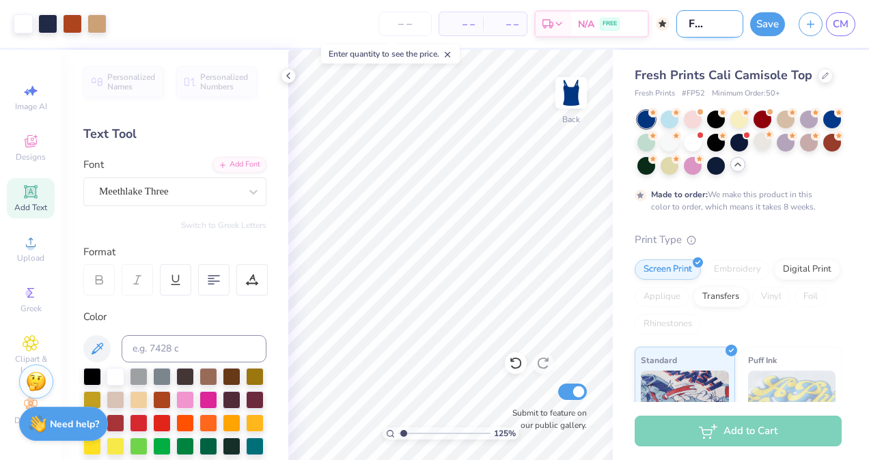
type input "1.24605029090188"
type input "ADPi Fall Fest T"
type input "1.24605029090188"
type input "ADPi Fall Fest Ta"
type input "1.24605029090188"
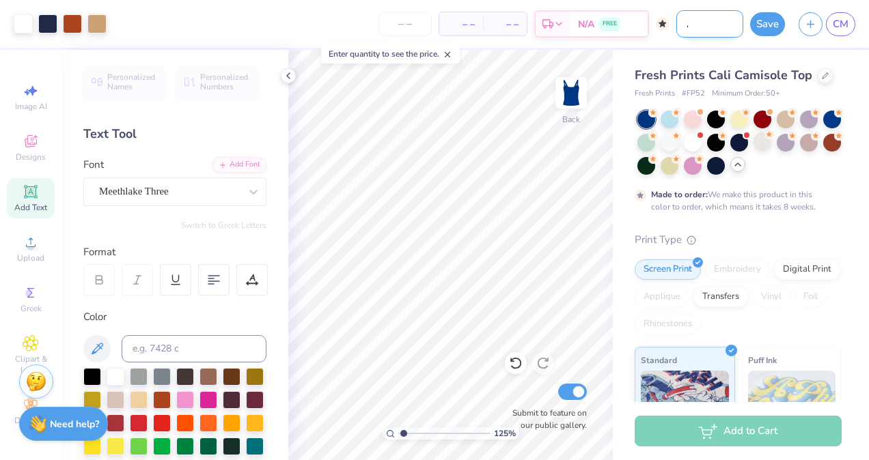
type input "ADPi Fall Fest Tan"
type input "1.24605029090188"
type input "ADPi Fall Fest Tank"
type input "1.24605029090188"
type input "ADPi Fall Fest Tank"
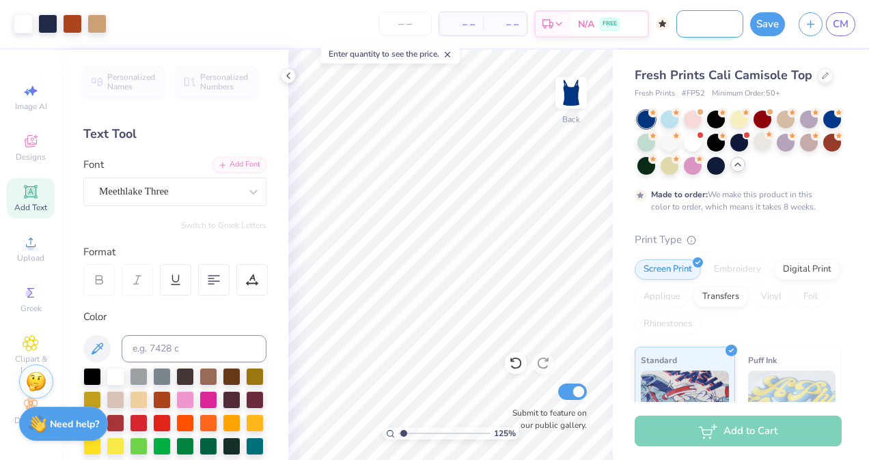
type input "1.24605029090188"
type input "ADPi Fall Fest Tank D"
type input "1.24605029090188"
type input "ADPi Fall Fest Tank De"
type input "1.24605029090188"
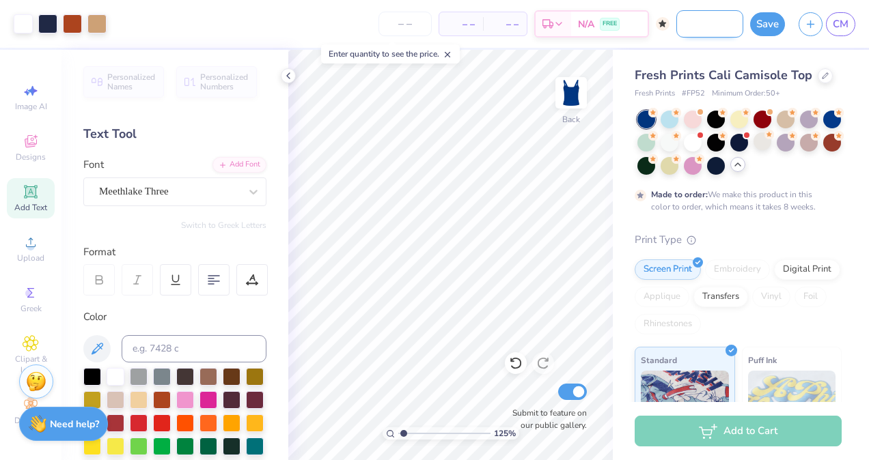
type input "ADPi Fall Fest Tank Dem"
type input "1.24605029090188"
type input "ADPi Fall Fest Tank Demo"
type input "1.24605029090188"
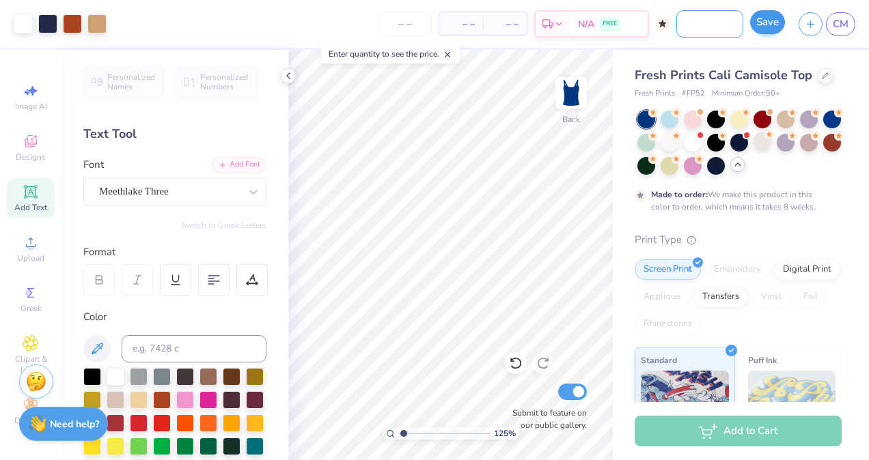
type input "ADPi Fall Fest Tank Demo"
click at [762, 22] on button "Save" at bounding box center [767, 22] width 35 height 24
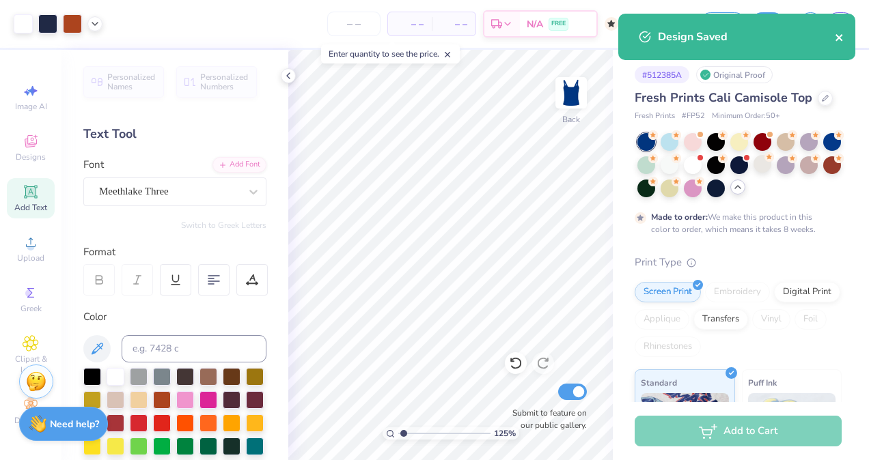
click at [840, 38] on icon "close" at bounding box center [840, 37] width 10 height 11
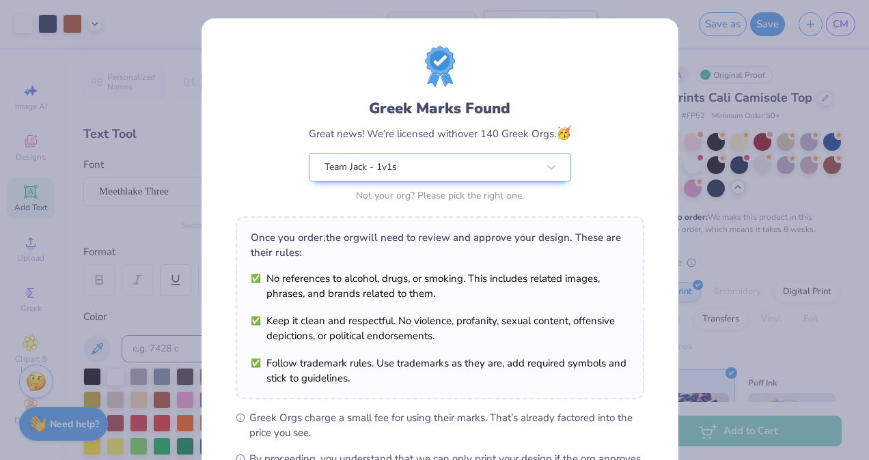
click at [720, 68] on div "Greek Marks Found Great news! We’re licensed with over 140 Greek Orgs. 🥳 Team J…" at bounding box center [434, 230] width 869 height 460
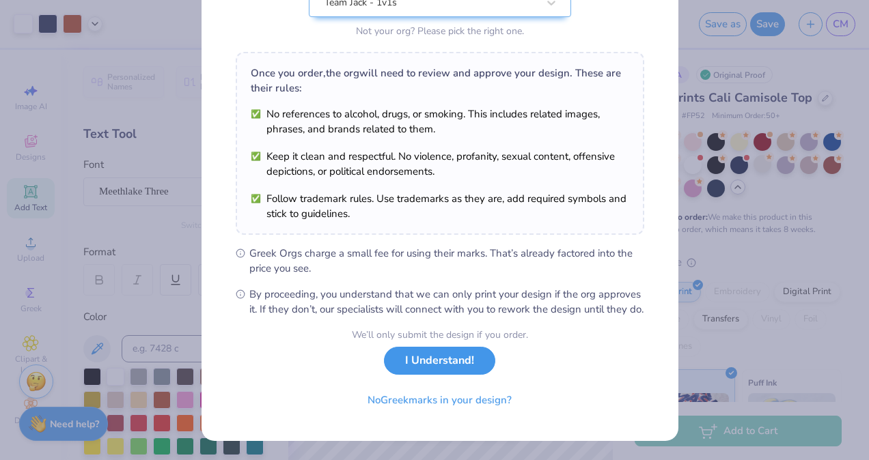
click at [460, 371] on button "I Understand!" at bounding box center [439, 361] width 111 height 28
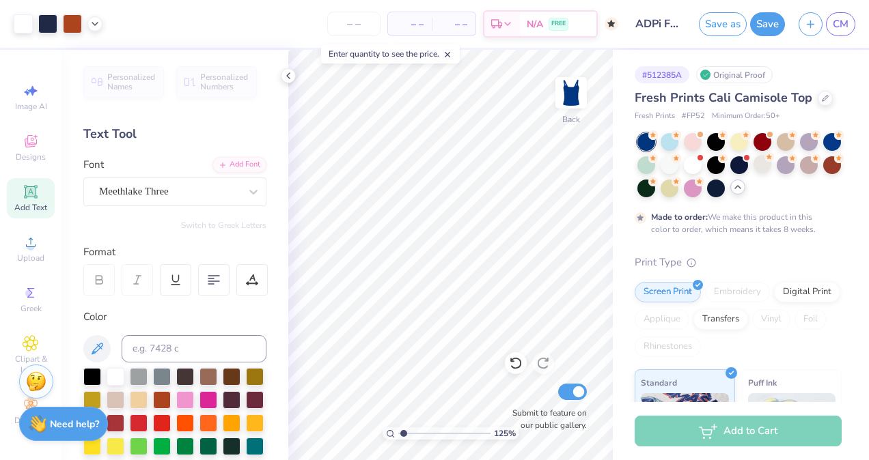
scroll to position [0, 0]
type input "1.24605029090188"
